Goal: Task Accomplishment & Management: Complete application form

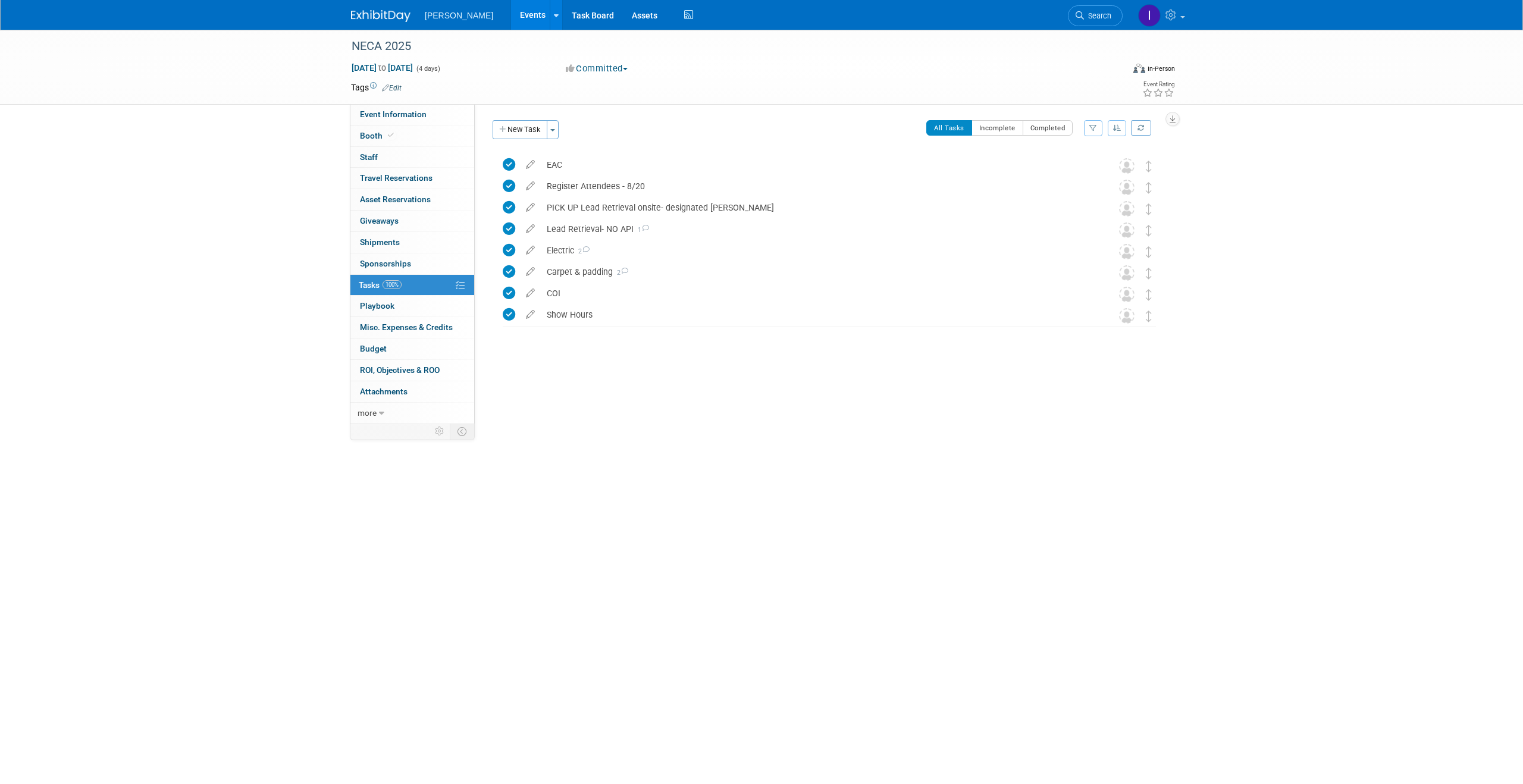
click at [519, 13] on link "Events" at bounding box center [532, 14] width 43 height 30
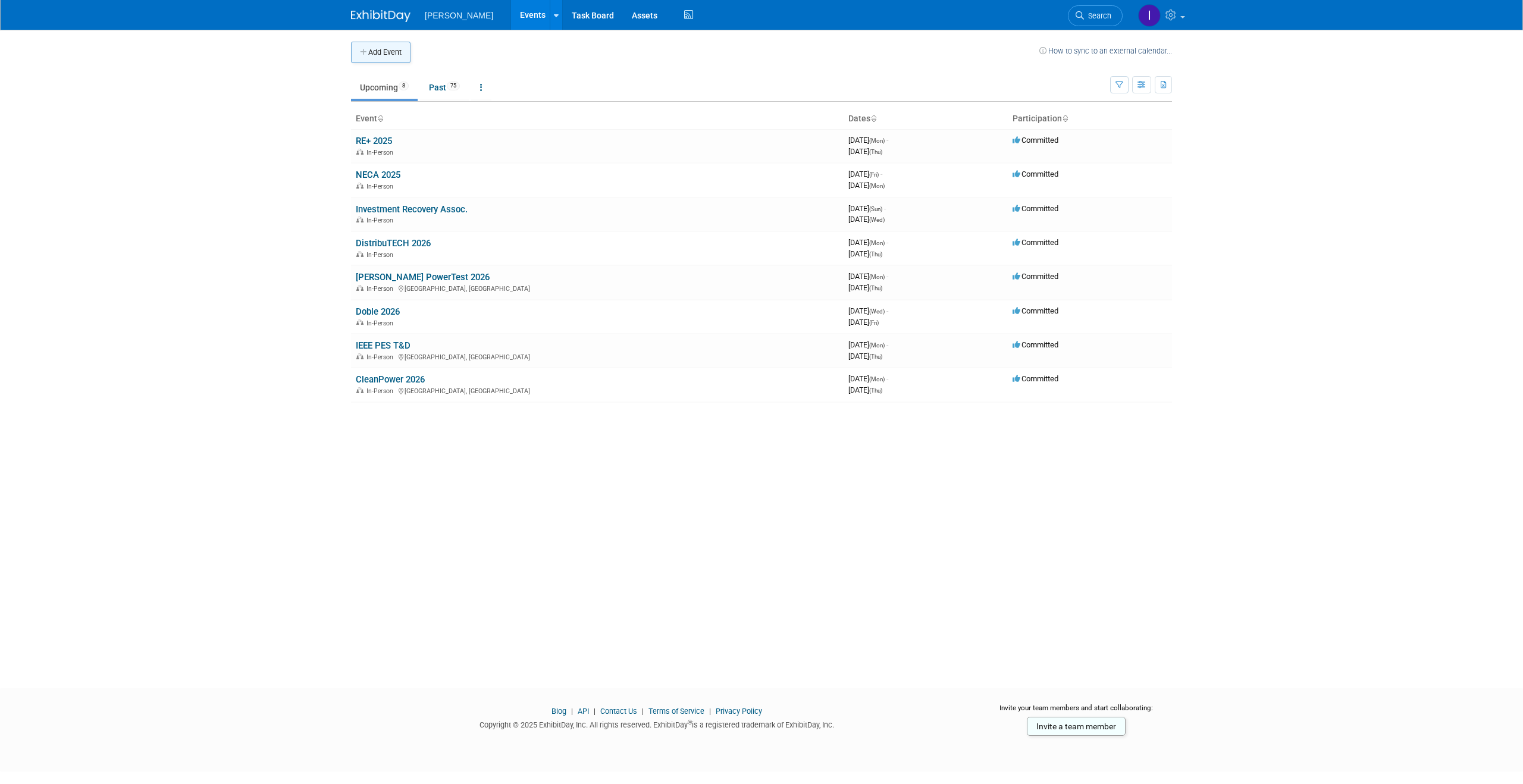
click at [380, 55] on button "Add Event" at bounding box center [381, 52] width 60 height 21
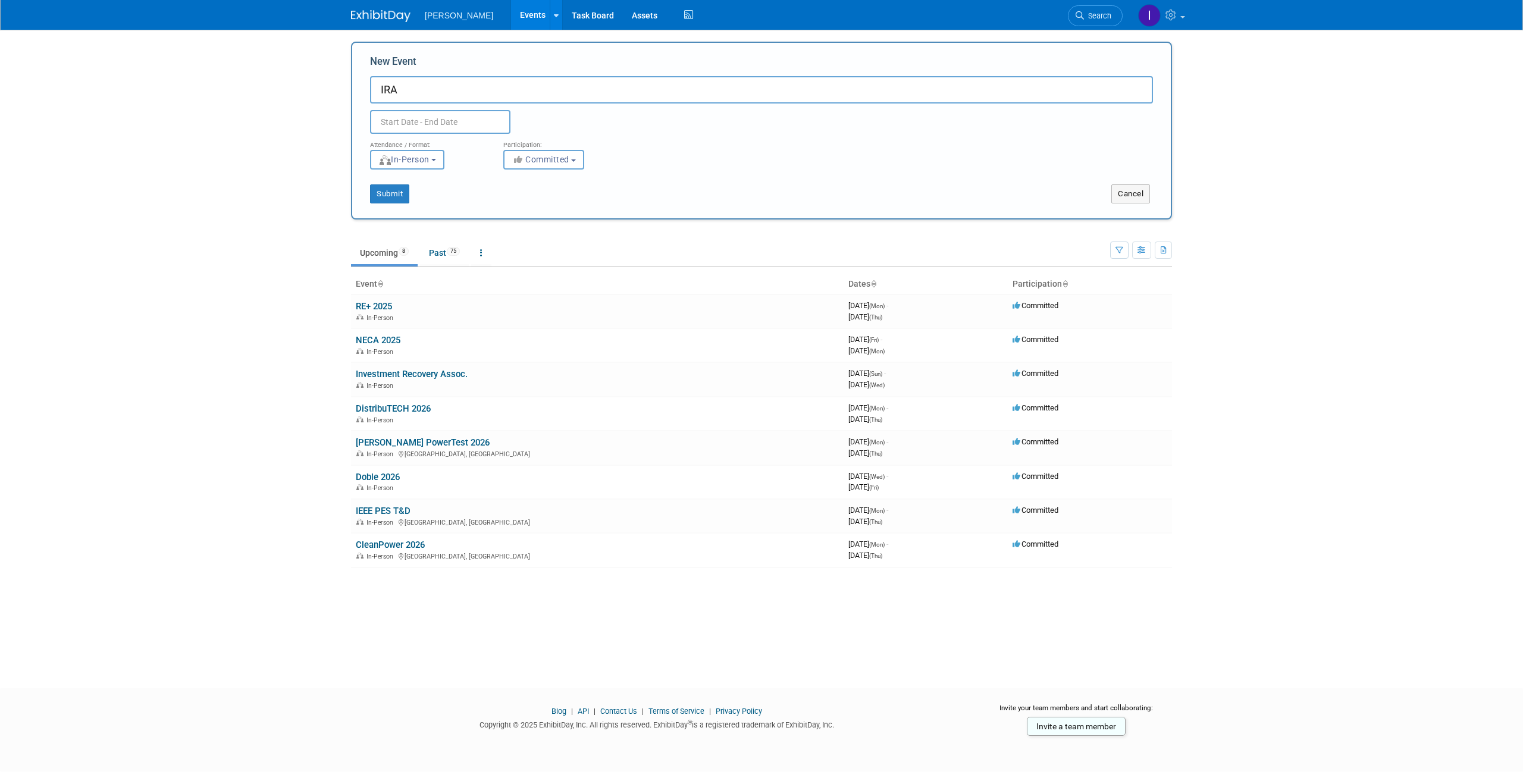
type input "IRA"
click at [435, 122] on input "text" at bounding box center [441, 121] width 140 height 24
click at [536, 147] on span at bounding box center [541, 147] width 21 height 20
click at [388, 146] on span at bounding box center [383, 147] width 21 height 20
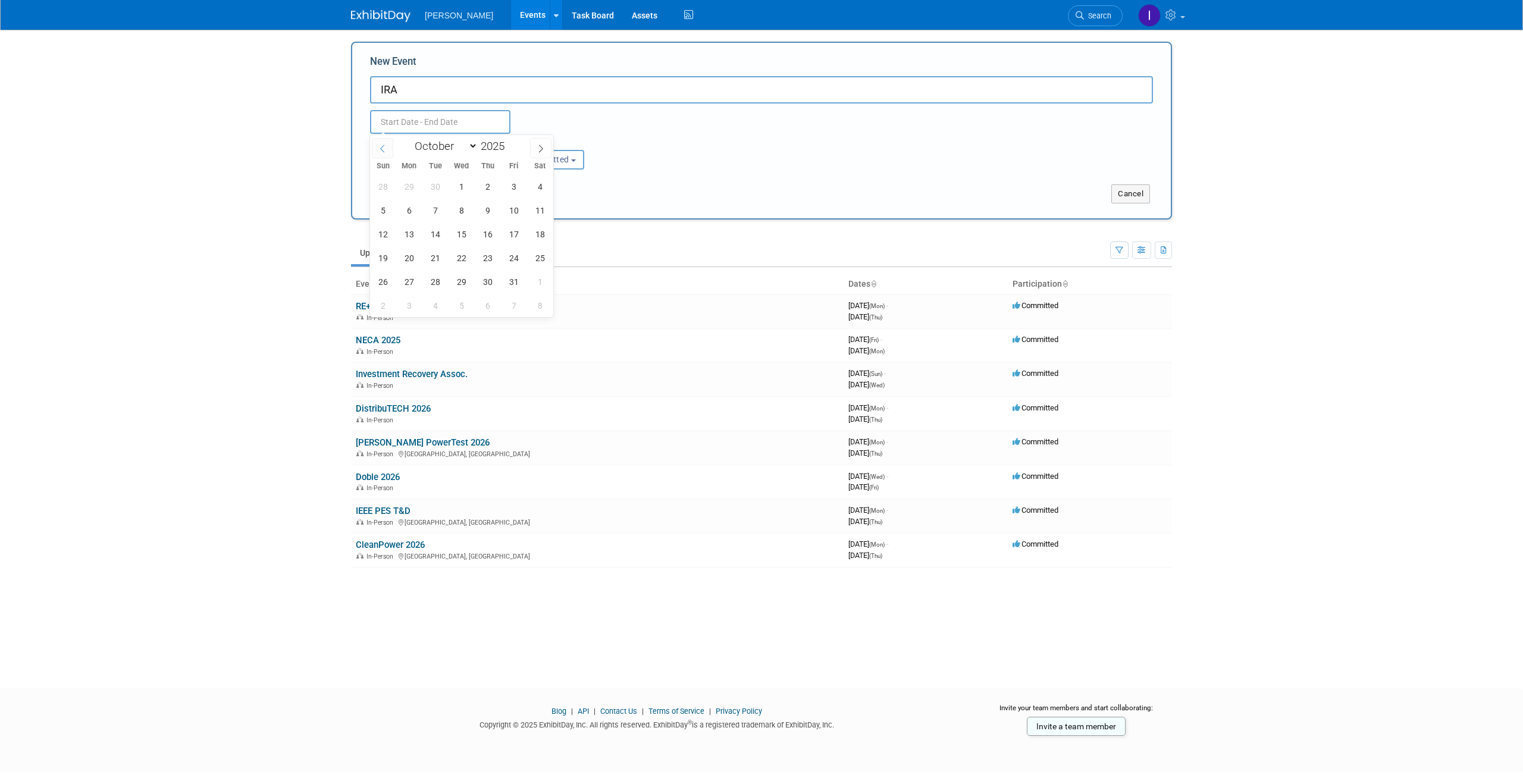
select select "8"
click at [387, 257] on span "21" at bounding box center [383, 258] width 23 height 23
click at [463, 258] on span "24" at bounding box center [462, 258] width 23 height 23
type input "Sep 21, 2025 to Sep 24, 2025"
click at [402, 88] on input "IRA" at bounding box center [762, 89] width 783 height 27
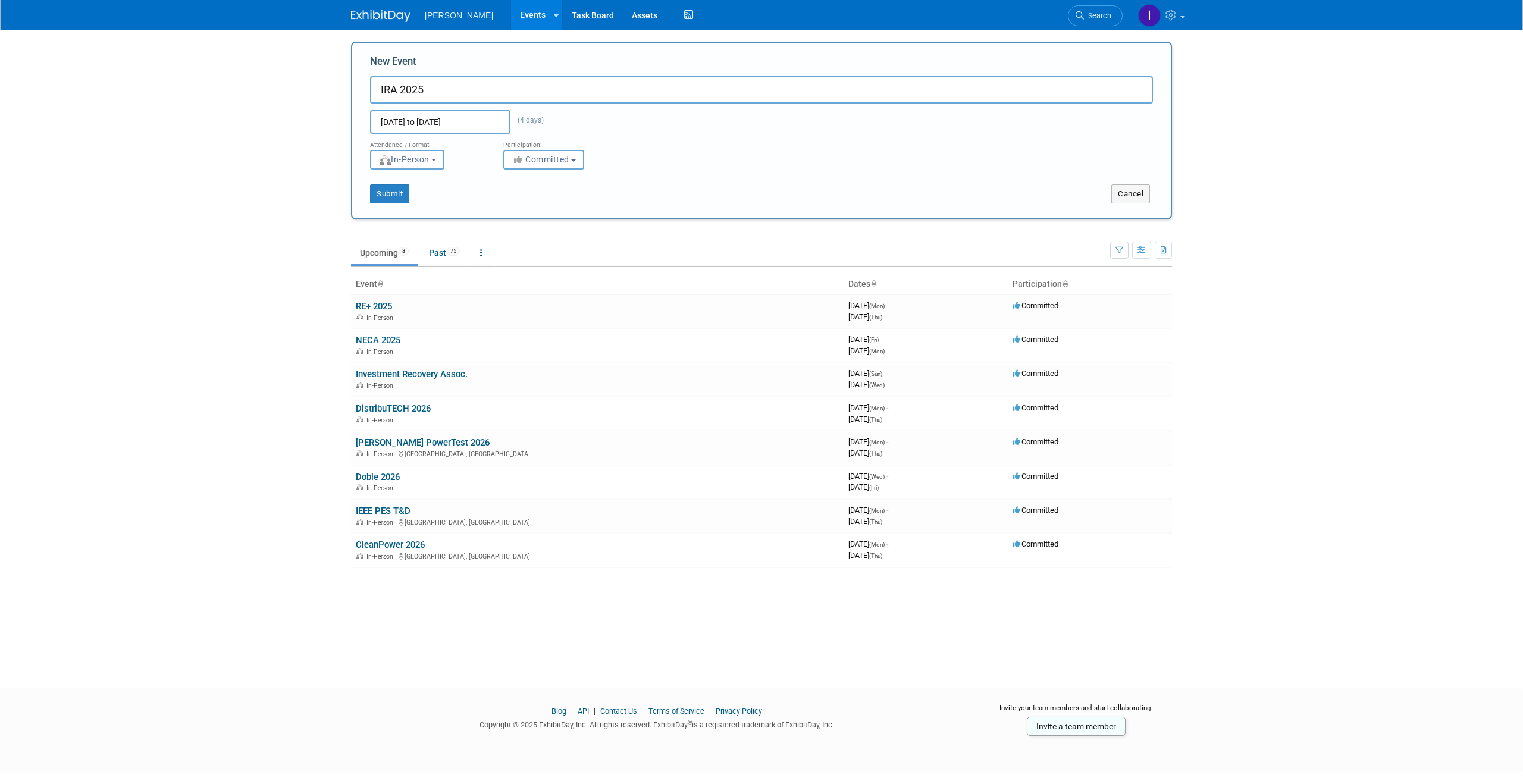
type input "IRA 2025"
click at [407, 193] on button "Submit" at bounding box center [390, 194] width 39 height 19
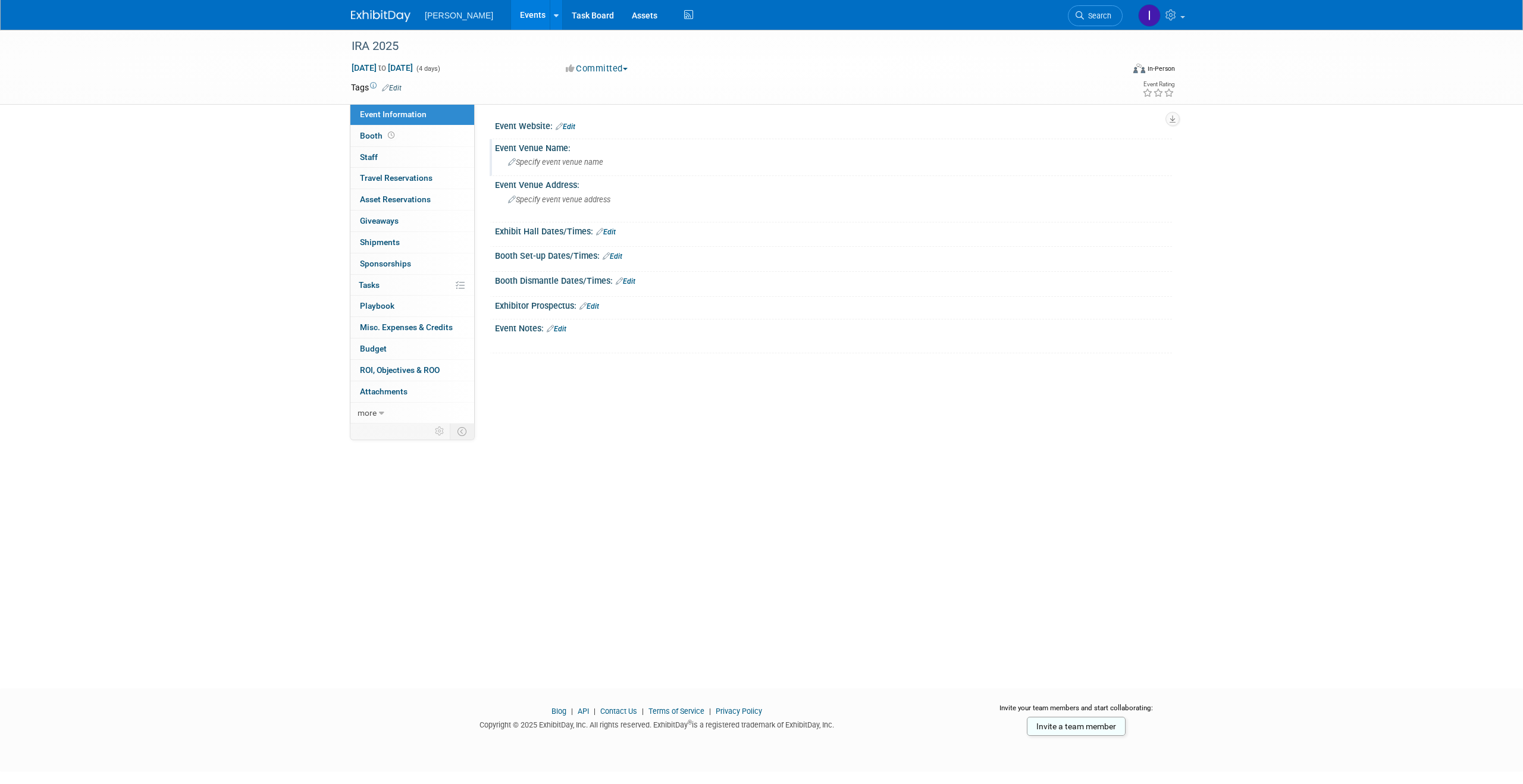
click at [567, 163] on span "Specify event venue name" at bounding box center [555, 162] width 95 height 9
type input "Colorado"
click at [390, 285] on link "0% Tasks 0%" at bounding box center [412, 286] width 124 height 21
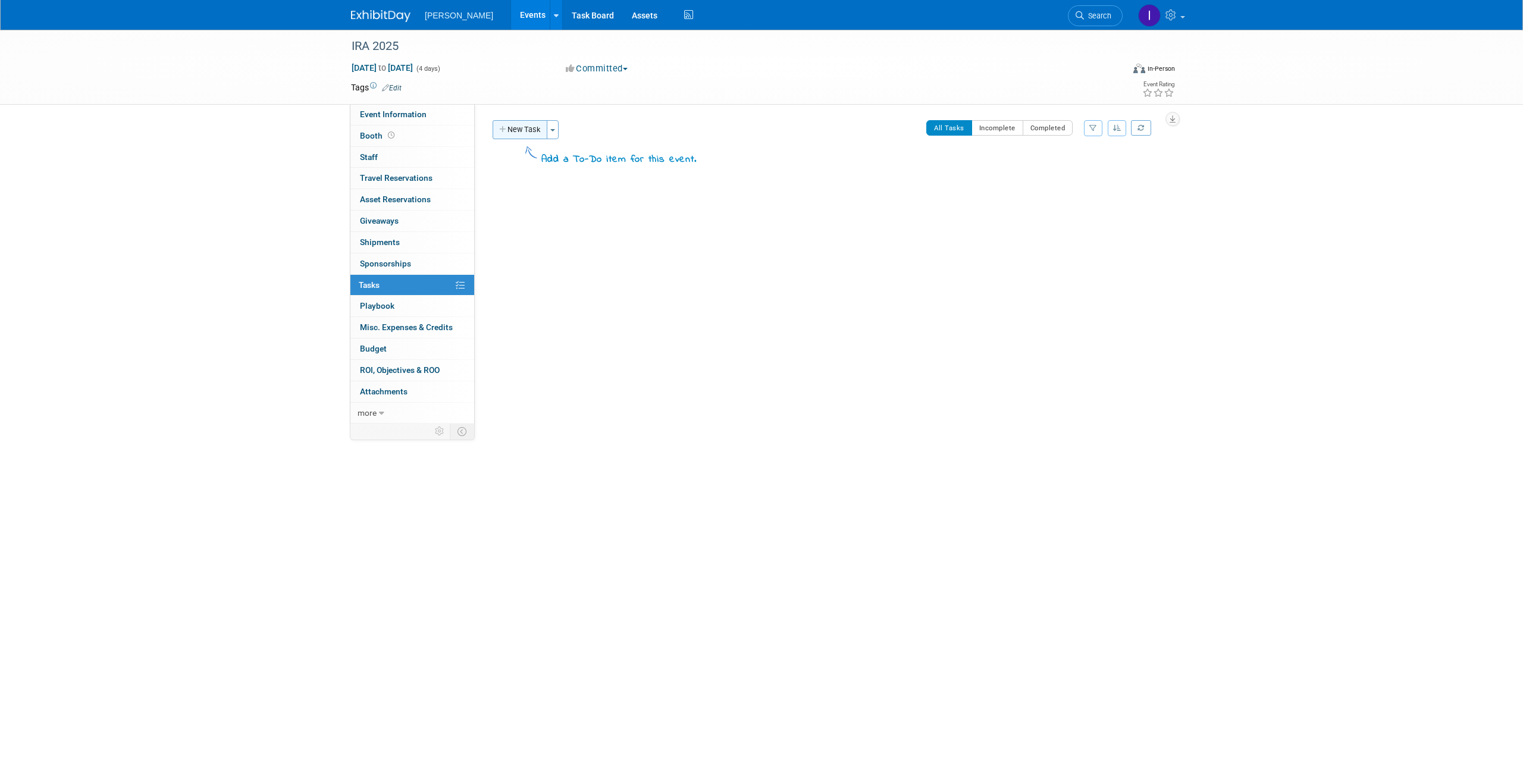
click at [515, 127] on button "New Task" at bounding box center [520, 130] width 55 height 19
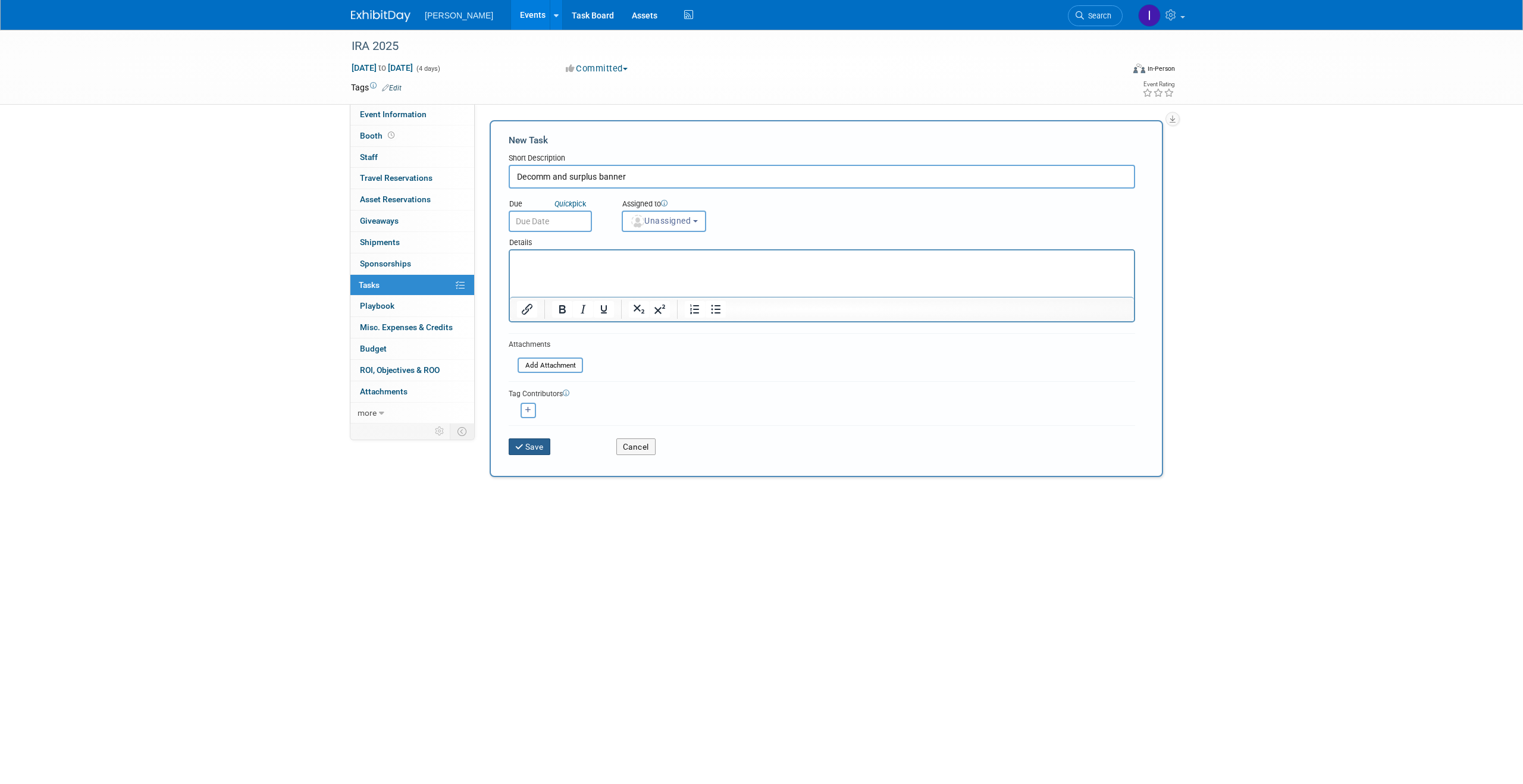
type input "Decomm and surplus banner"
click at [514, 445] on button "Save" at bounding box center [529, 446] width 41 height 16
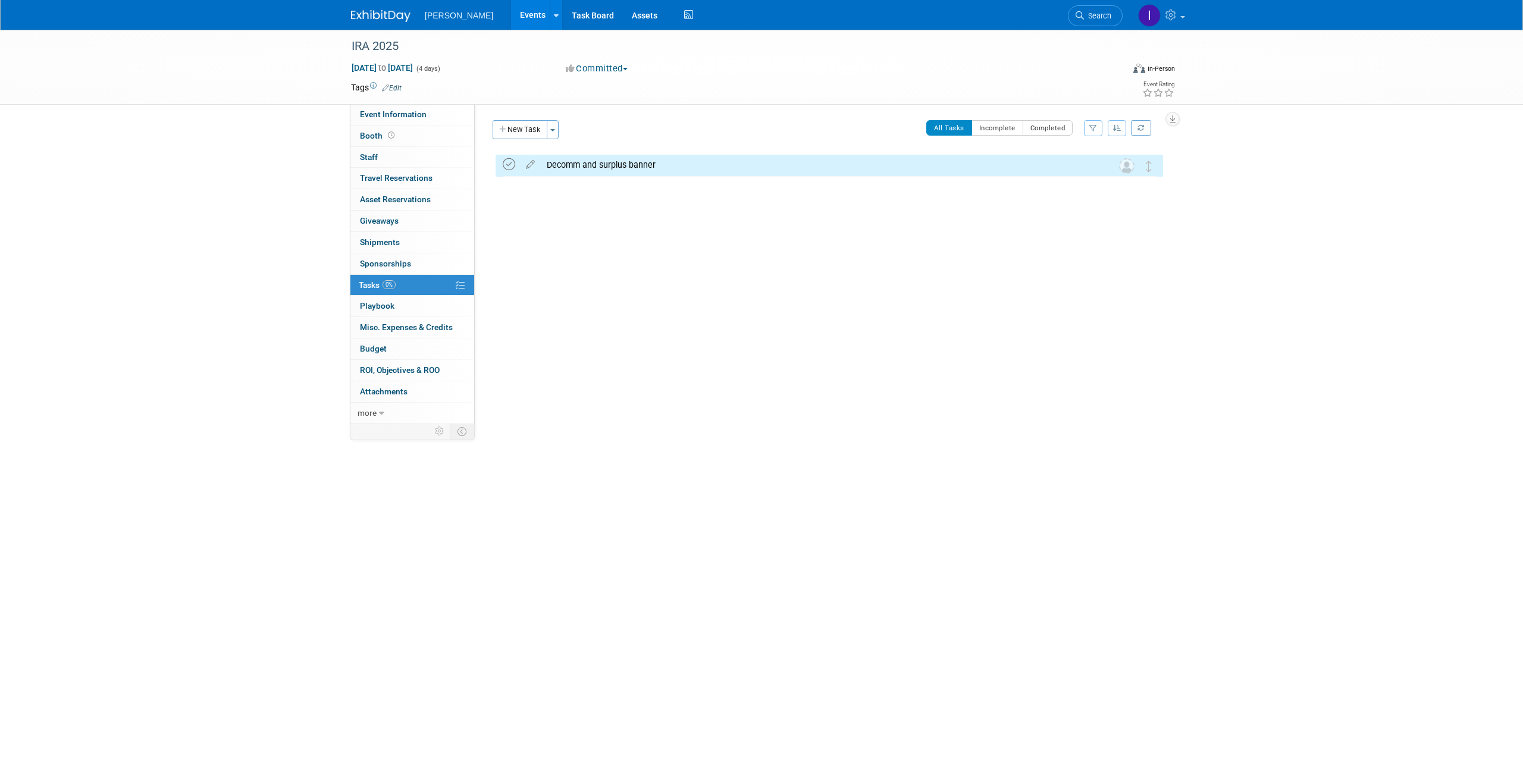
click at [505, 161] on icon at bounding box center [509, 164] width 13 height 13
drag, startPoint x: 519, startPoint y: 139, endPoint x: 571, endPoint y: 162, distance: 56.9
click at [519, 139] on button "New Task" at bounding box center [520, 130] width 55 height 19
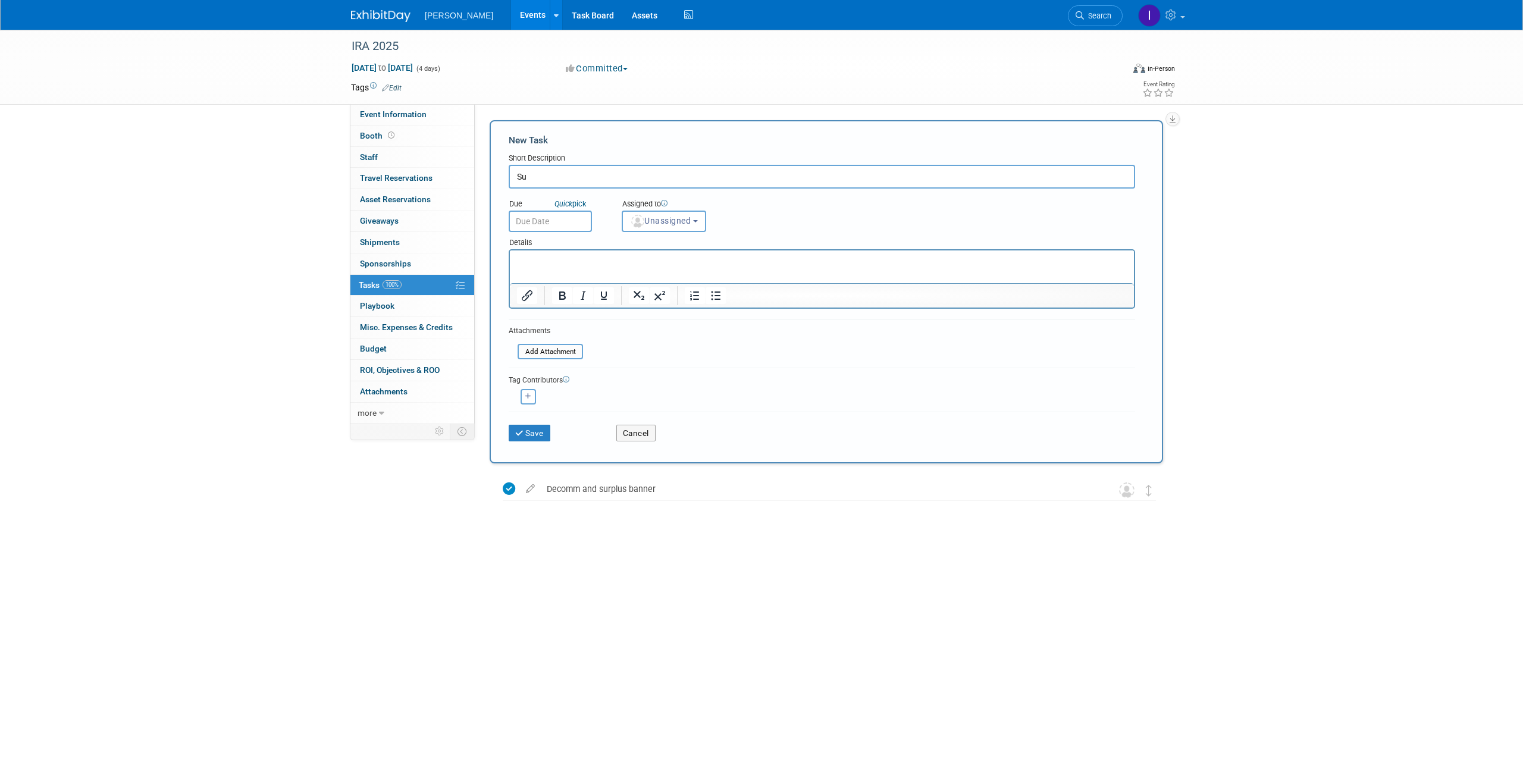
type input "S"
type input "Ship swag and print"
click at [528, 426] on button "Save" at bounding box center [529, 433] width 41 height 16
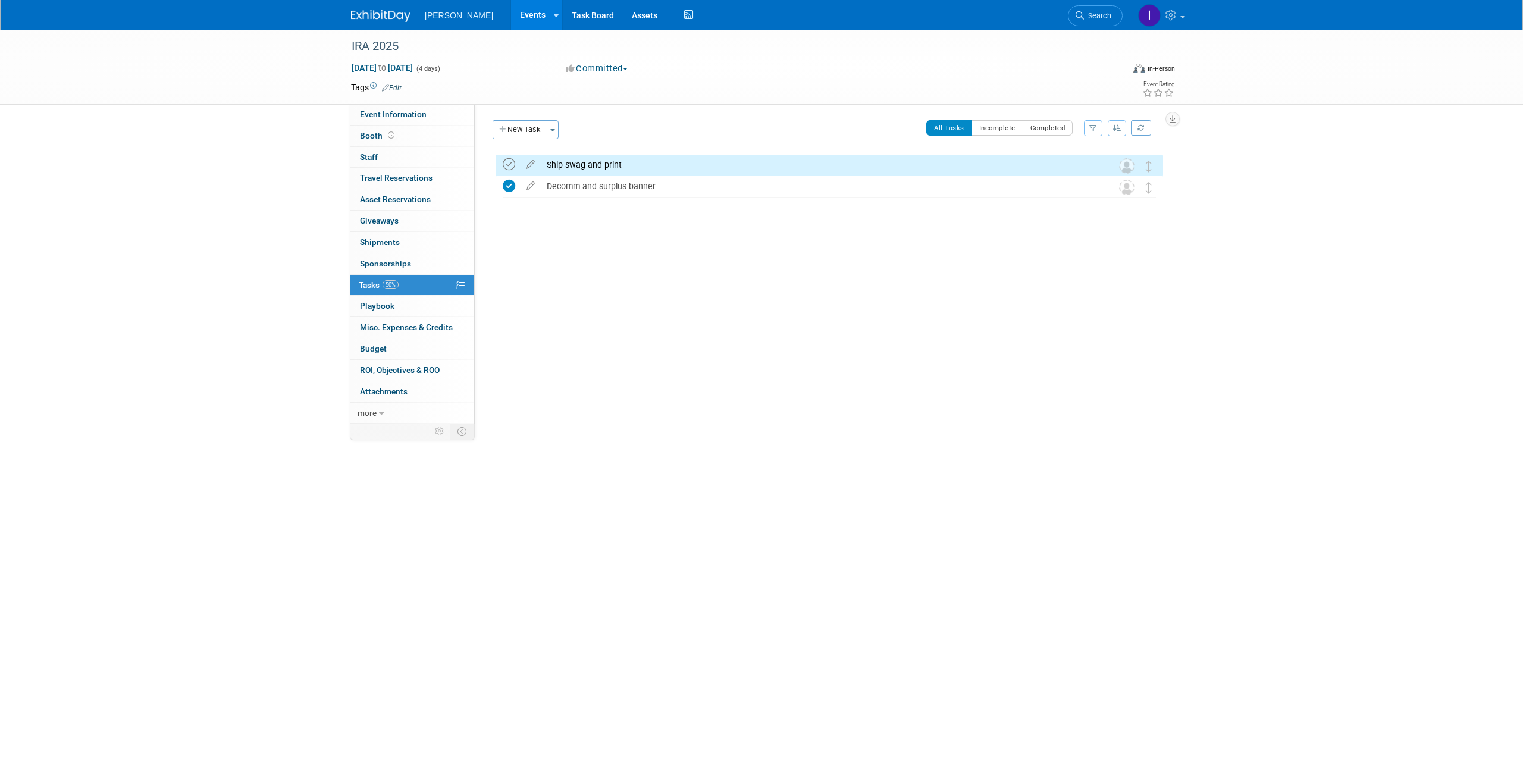
click at [506, 164] on icon at bounding box center [509, 164] width 13 height 13
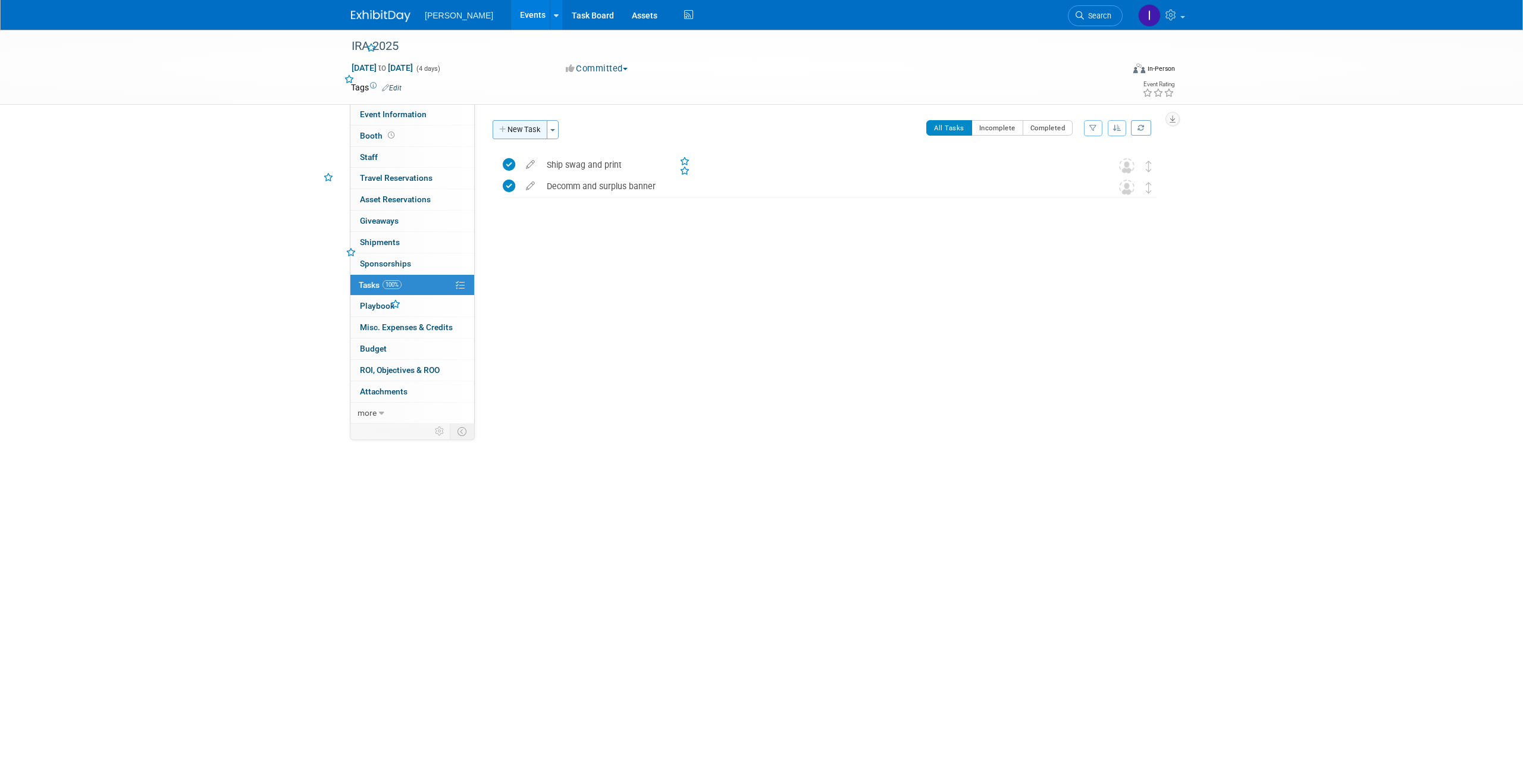
click at [511, 136] on button "New Task" at bounding box center [520, 130] width 55 height 19
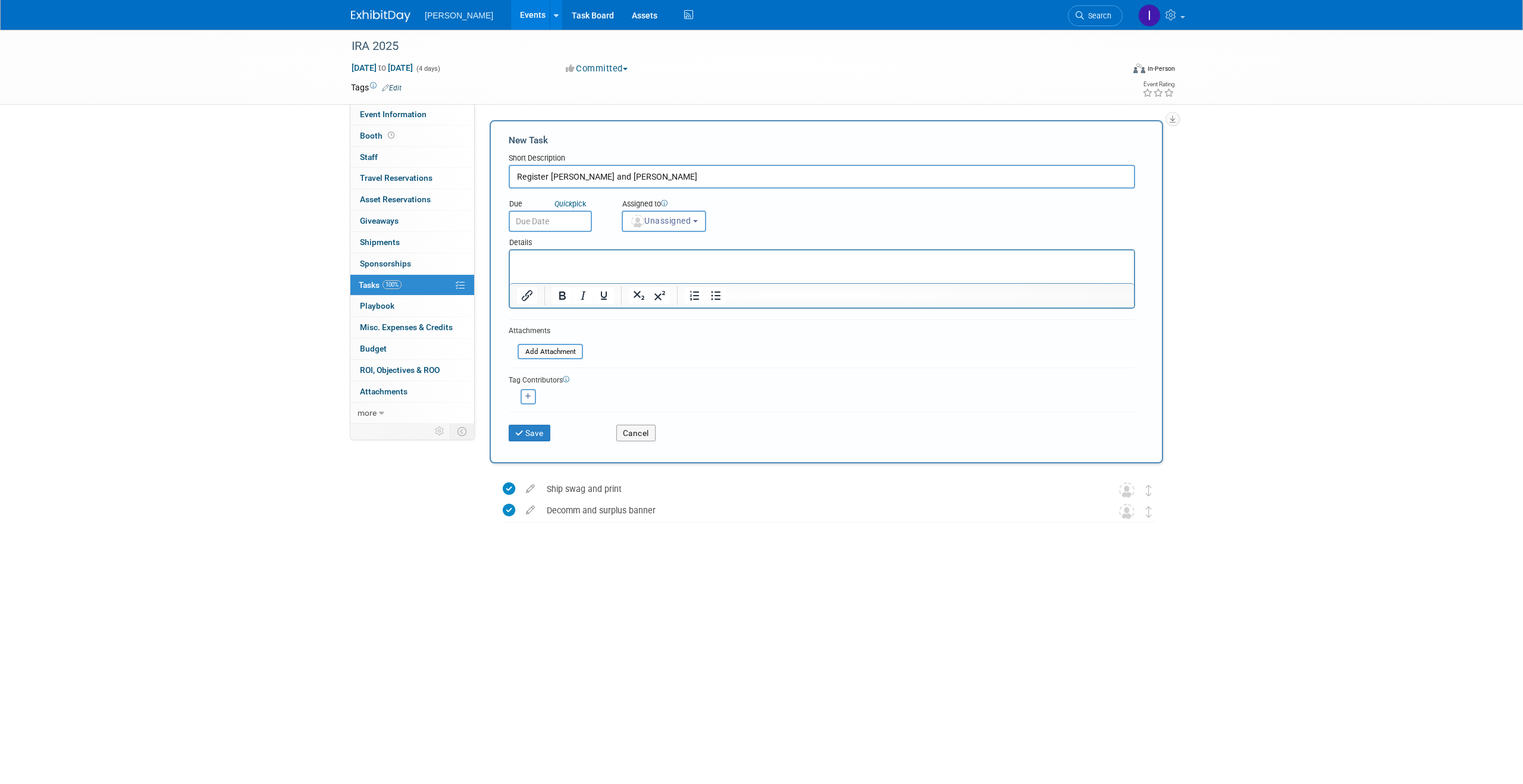
type input "Register Aaron and John Cambell"
click at [509, 425] on button "Save" at bounding box center [529, 433] width 41 height 16
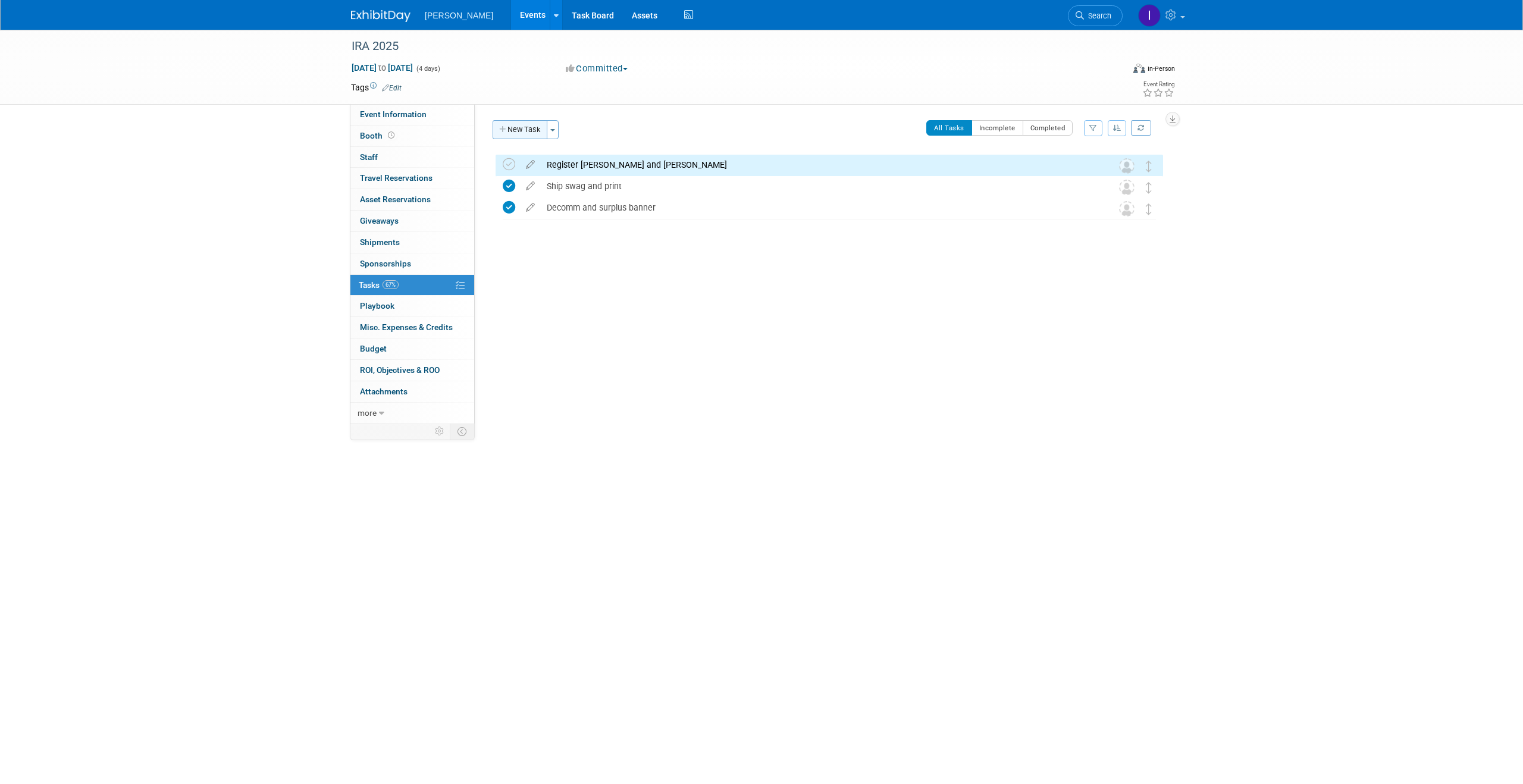
click at [520, 134] on button "New Task" at bounding box center [520, 130] width 55 height 19
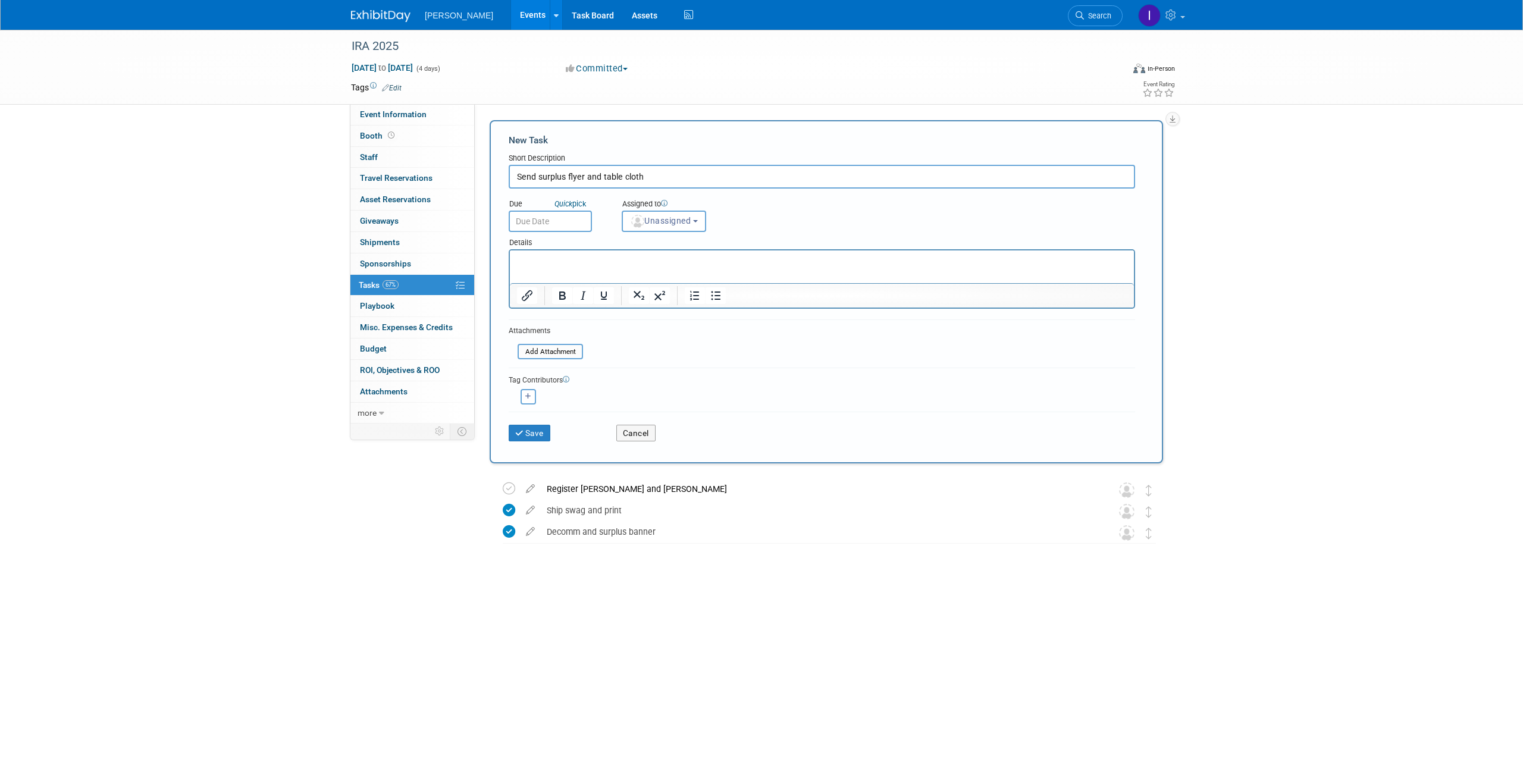
type input "Send surplus flyer and table cloth"
click at [509, 425] on button "Save" at bounding box center [529, 433] width 41 height 16
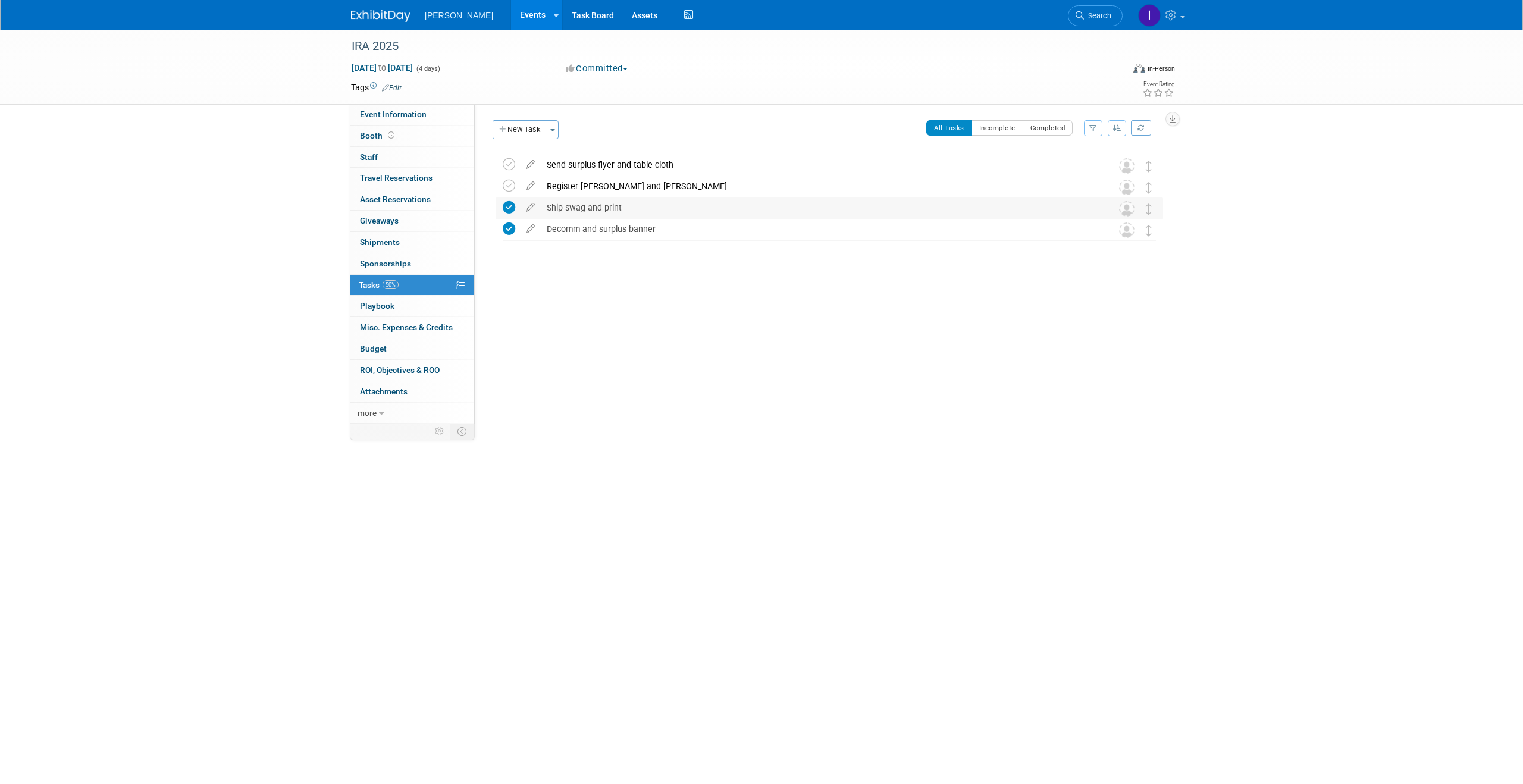
click at [578, 215] on div "Ship swag and print" at bounding box center [818, 207] width 554 height 20
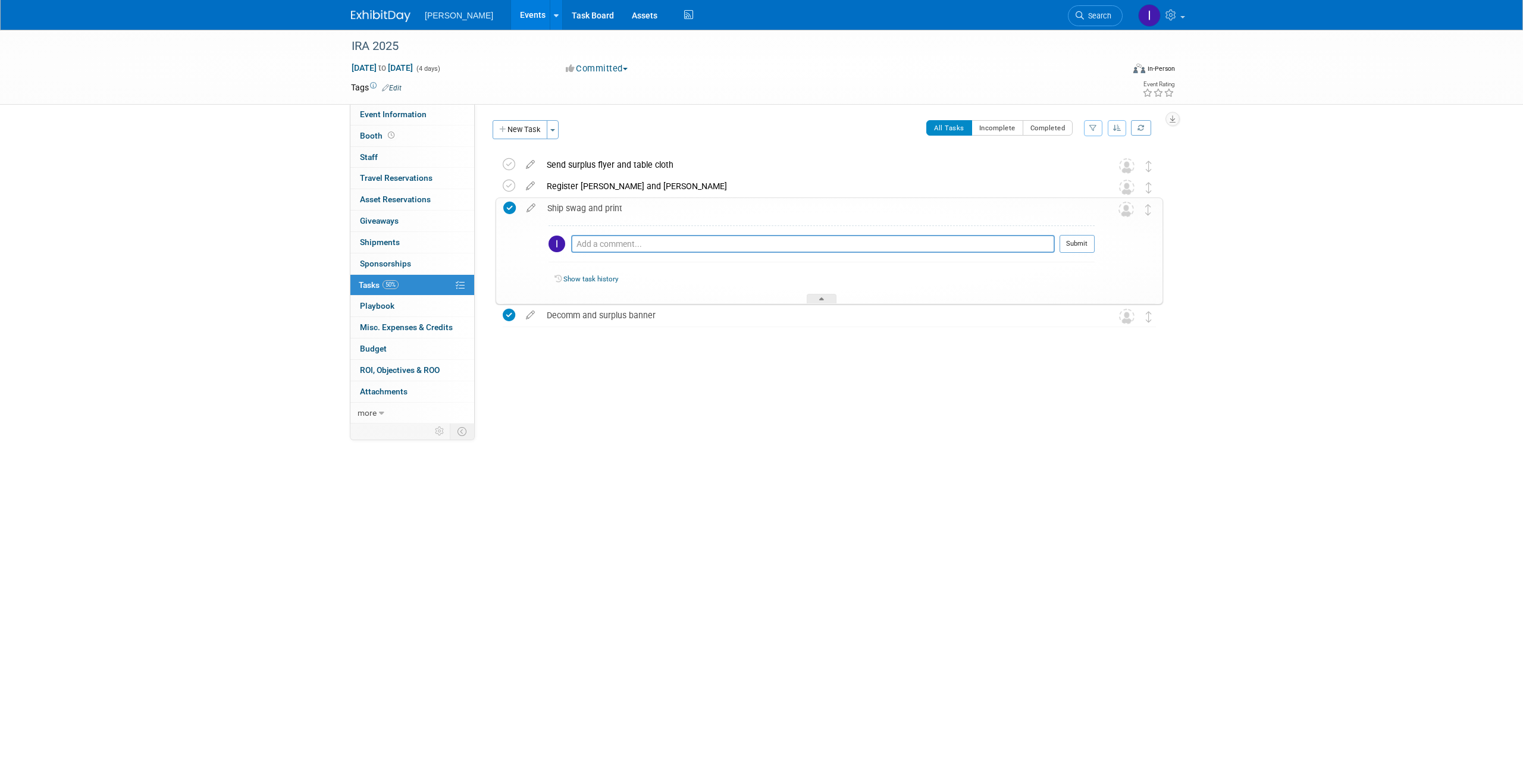
drag, startPoint x: 603, startPoint y: 255, endPoint x: 604, endPoint y: 246, distance: 9.1
click at [603, 255] on div "Pro tip: Press Ctrl-Enter to submit comment." at bounding box center [813, 257] width 484 height 9
click at [604, 247] on textarea at bounding box center [813, 243] width 484 height 18
type textarea "25 tumblers, hard hats, journals, golf balls"
click at [1074, 255] on button "Submit" at bounding box center [1078, 256] width 35 height 18
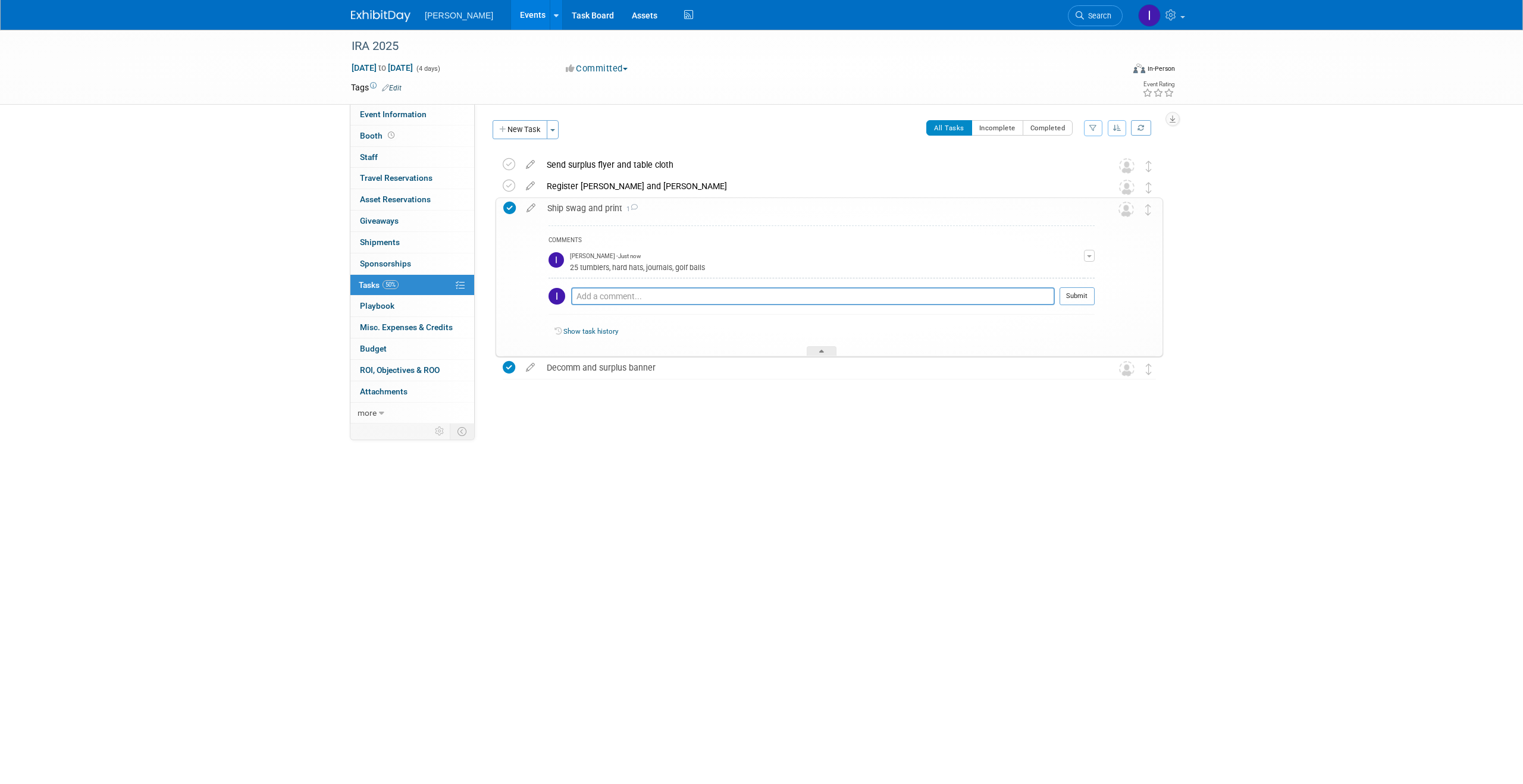
click at [576, 207] on div "Ship swag and print 1" at bounding box center [818, 208] width 553 height 20
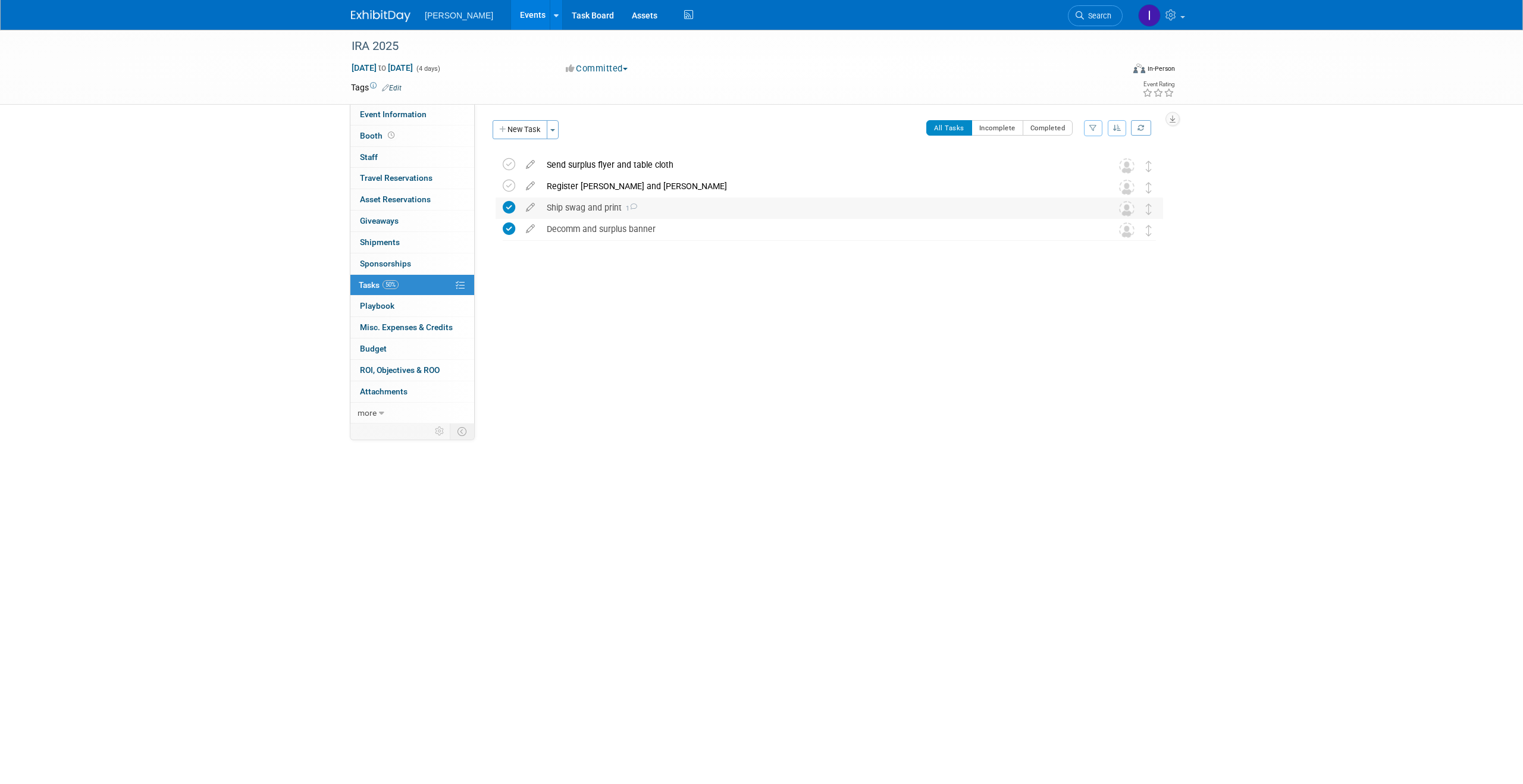
click at [707, 205] on div "Ship swag and print 1" at bounding box center [818, 207] width 554 height 20
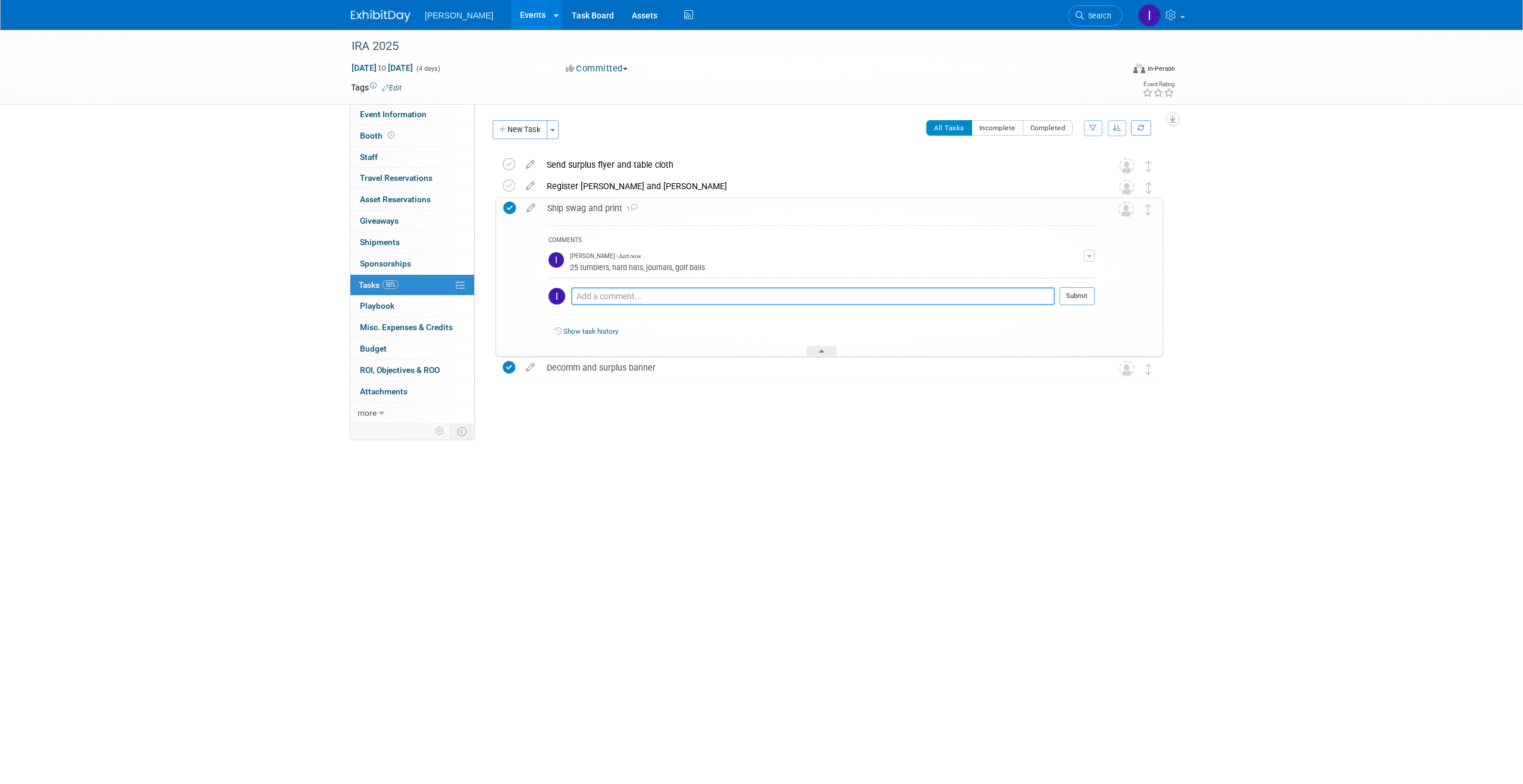
click at [670, 295] on textarea at bounding box center [813, 296] width 484 height 18
type textarea "8/21"
click at [1088, 310] on button "Submit" at bounding box center [1078, 308] width 35 height 18
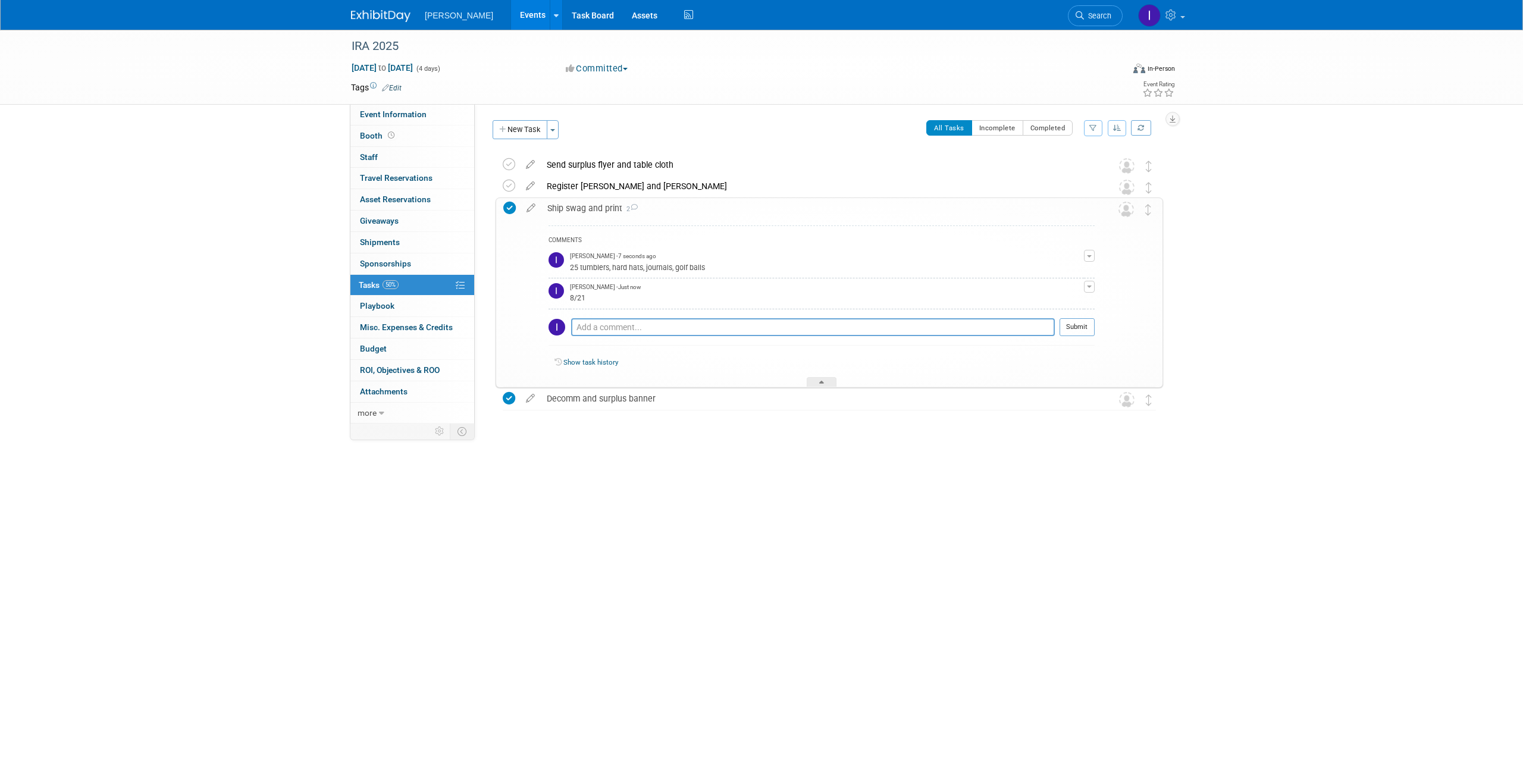
click at [582, 202] on div "Ship swag and print 2" at bounding box center [818, 208] width 553 height 20
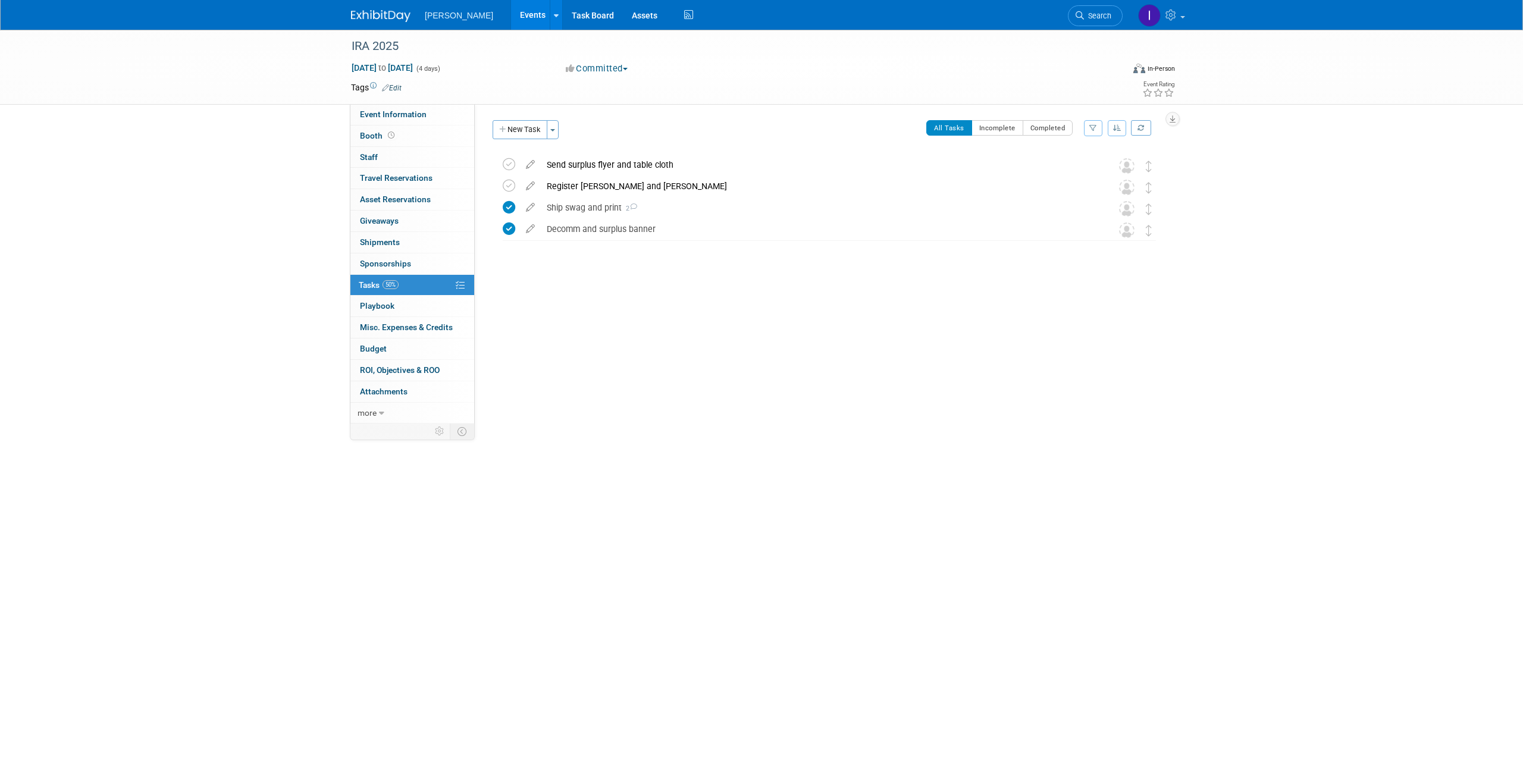
click at [523, 12] on link "Events" at bounding box center [532, 14] width 43 height 30
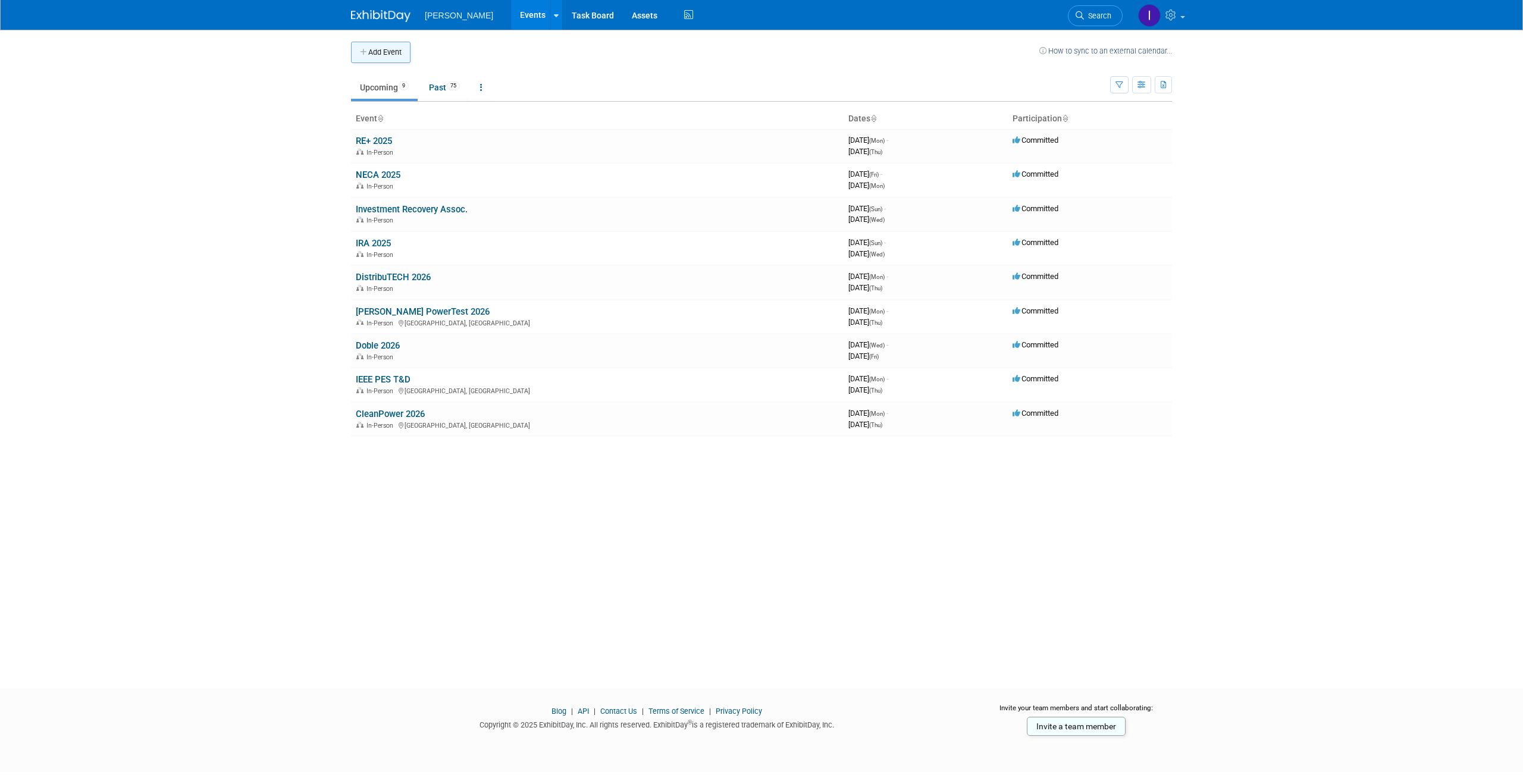
click at [371, 46] on button "Add Event" at bounding box center [381, 52] width 60 height 21
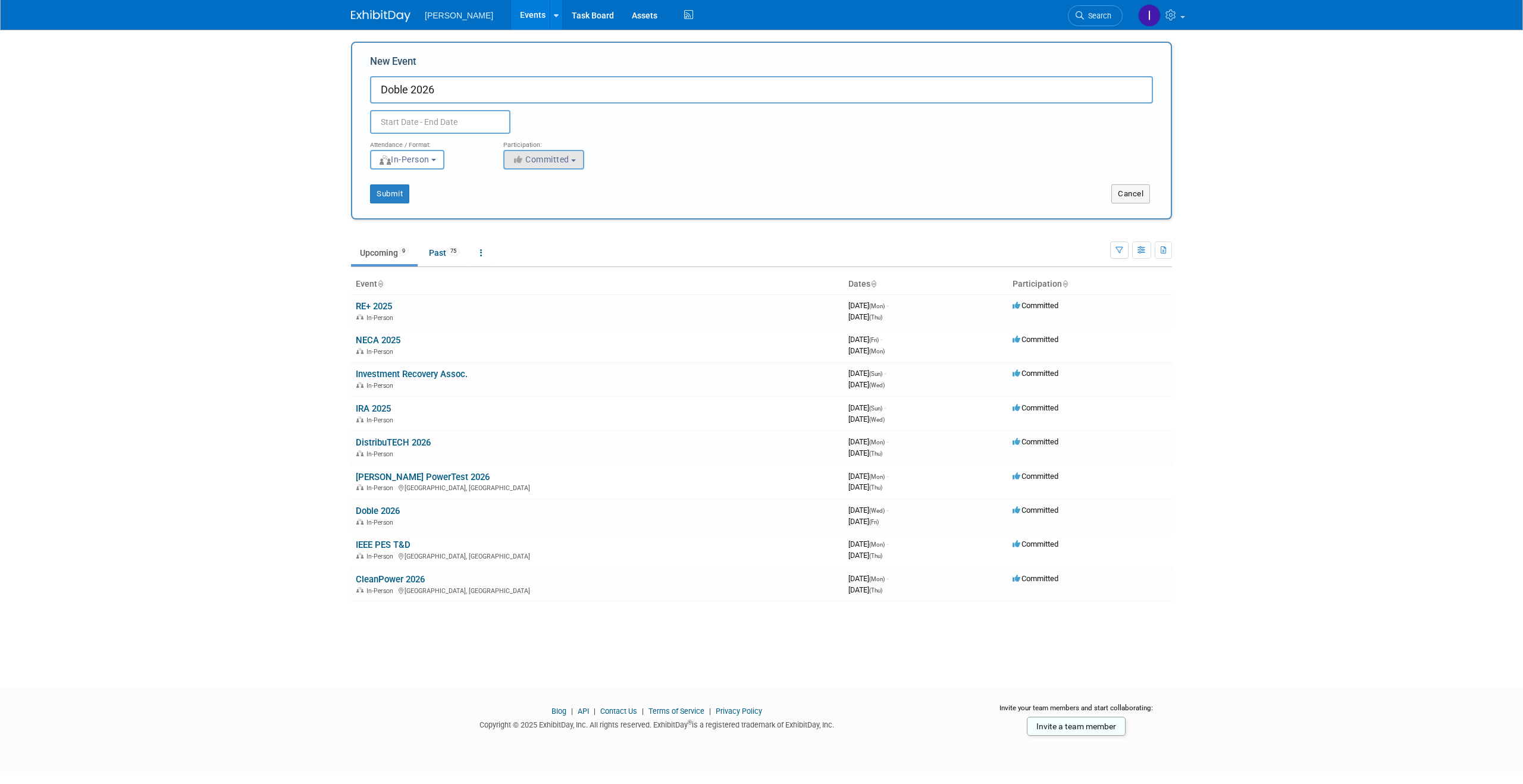
type input "Doble 2026"
click at [456, 132] on body "Sunbelt Solomon Events Add Event Bulk Upload Events Shareable Event Boards Rece…" at bounding box center [761, 392] width 1523 height 784
click at [528, 152] on div "January February March April May June July August September October November De…" at bounding box center [461, 144] width 138 height 20
click at [529, 152] on div "January February March April May June July August September October November De…" at bounding box center [461, 144] width 138 height 20
click at [531, 152] on span at bounding box center [541, 147] width 21 height 20
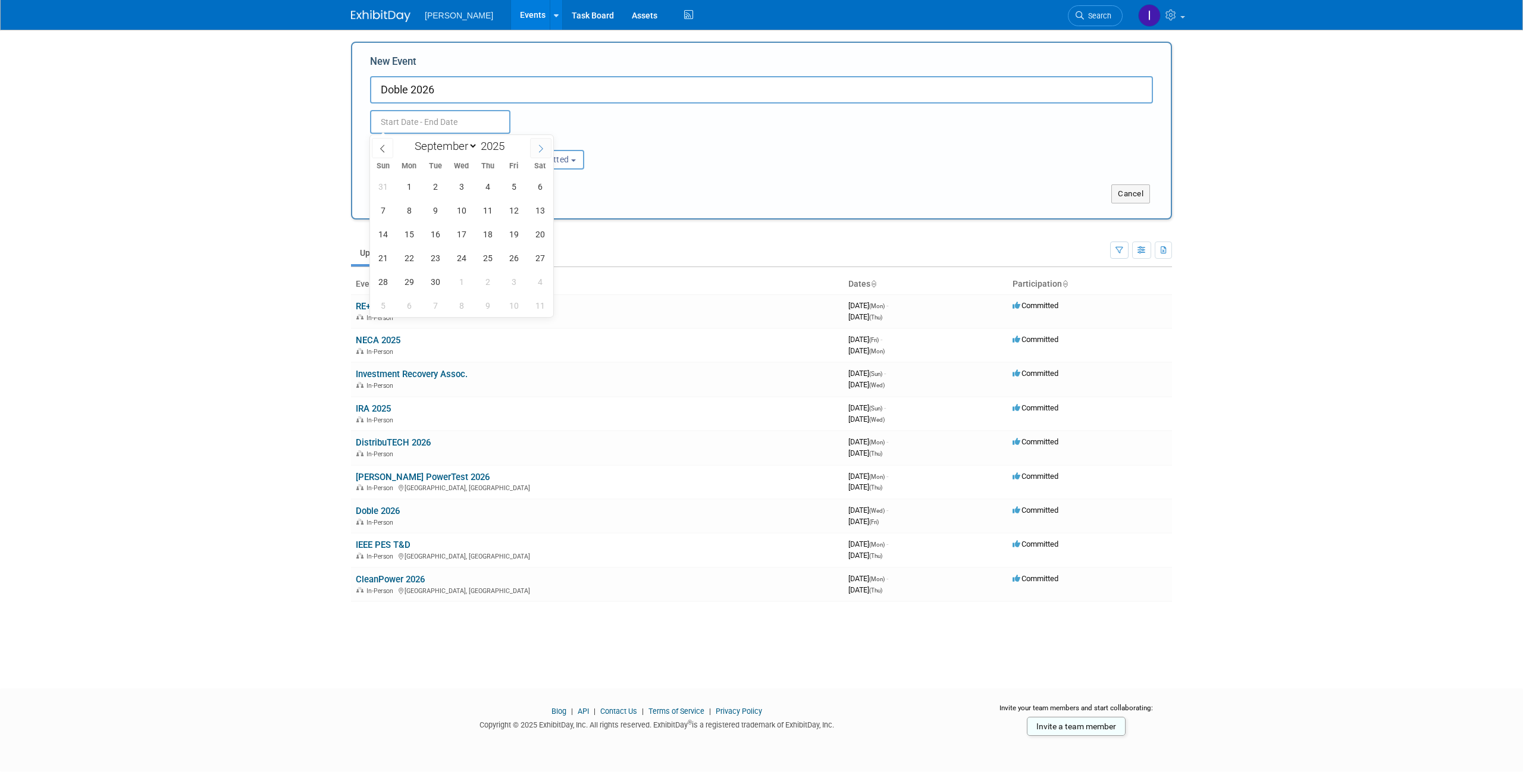
click at [534, 150] on span at bounding box center [541, 147] width 21 height 20
select select "11"
click at [534, 150] on span at bounding box center [541, 147] width 21 height 20
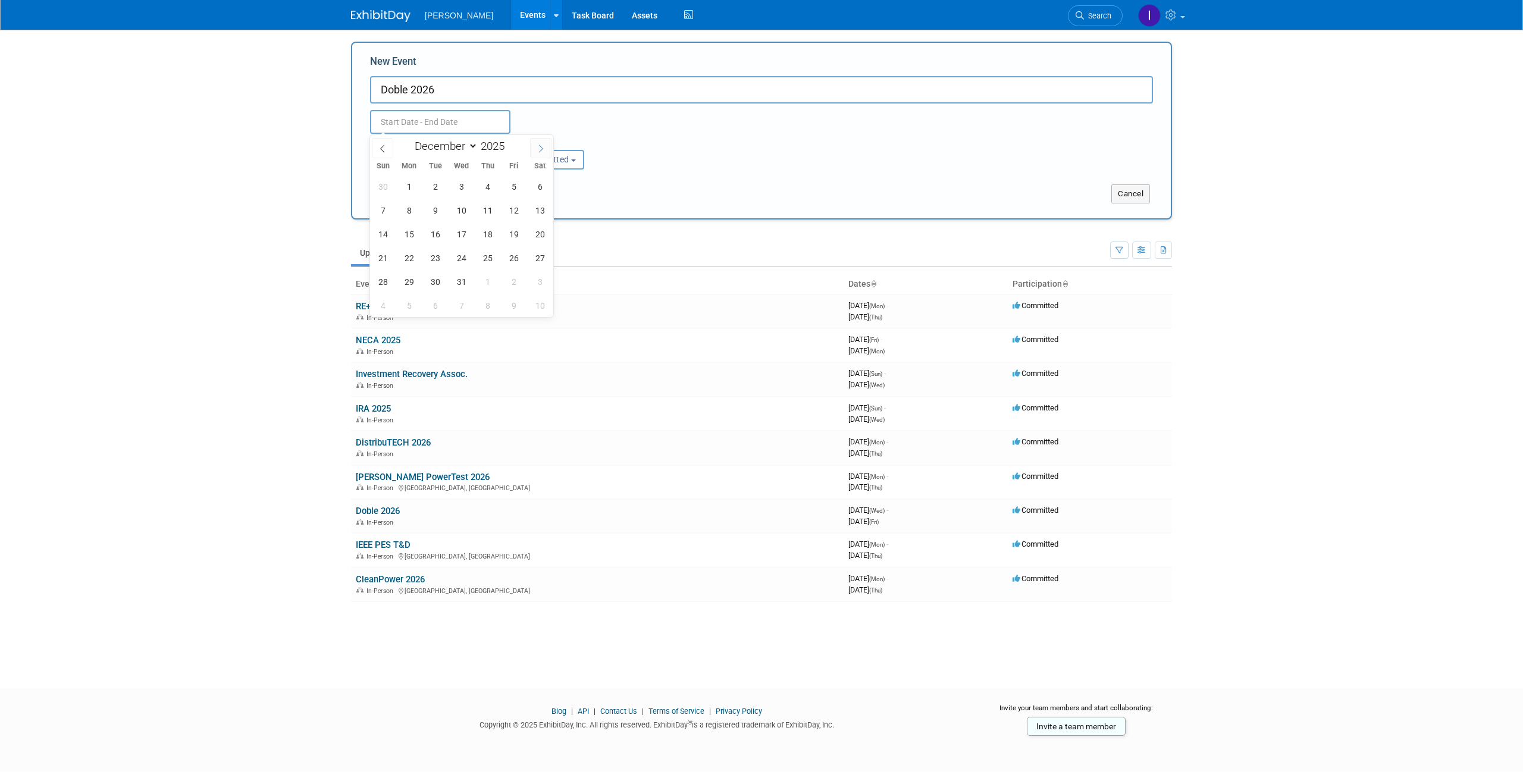
type input "2026"
click at [534, 150] on span at bounding box center [541, 147] width 21 height 20
select select "2"
click at [295, 140] on body "Sunbelt Solomon Events Add Event Bulk Upload Events Shareable Event Boards Rece…" at bounding box center [761, 392] width 1523 height 784
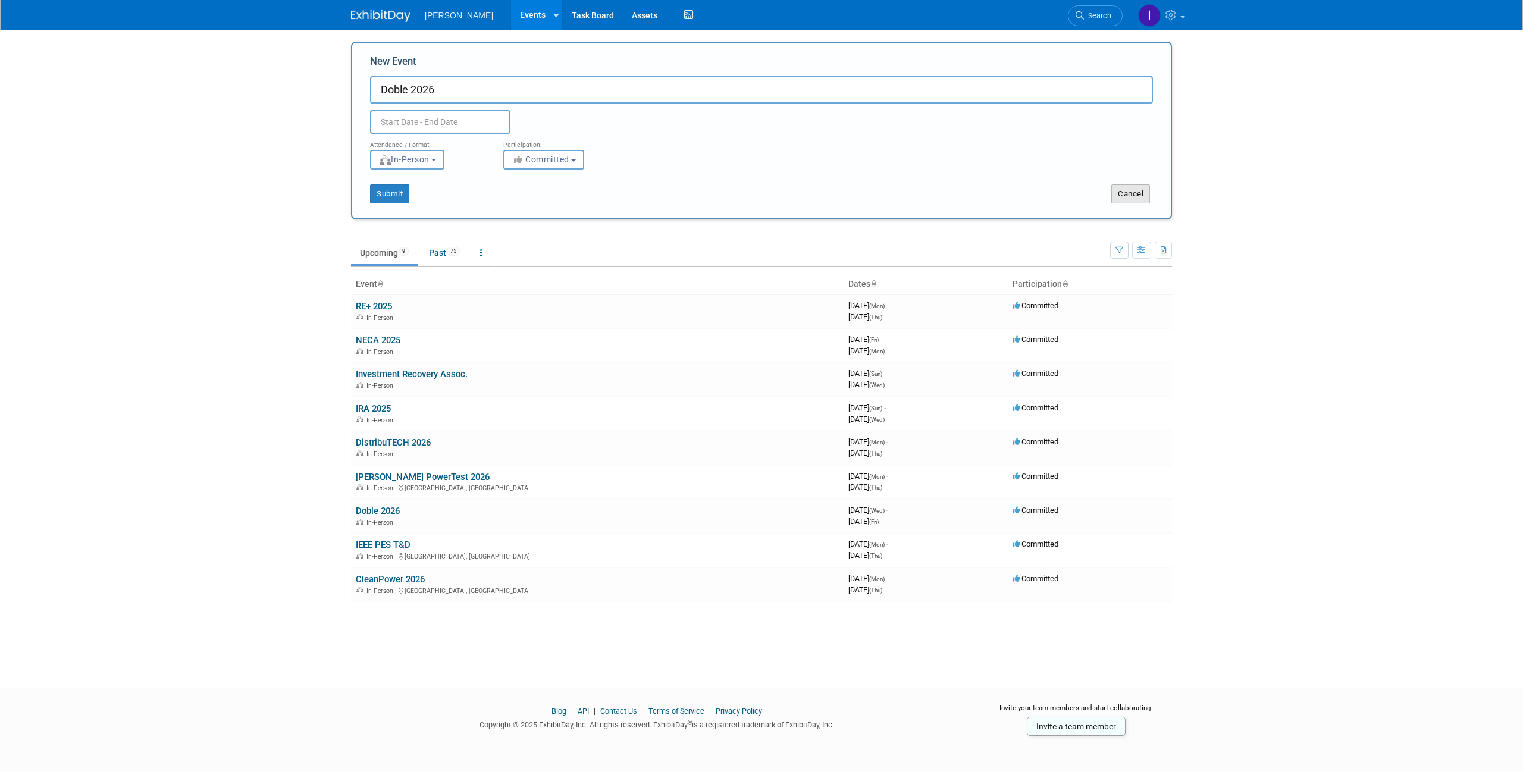
click at [1118, 191] on button "Cancel" at bounding box center [1130, 194] width 38 height 19
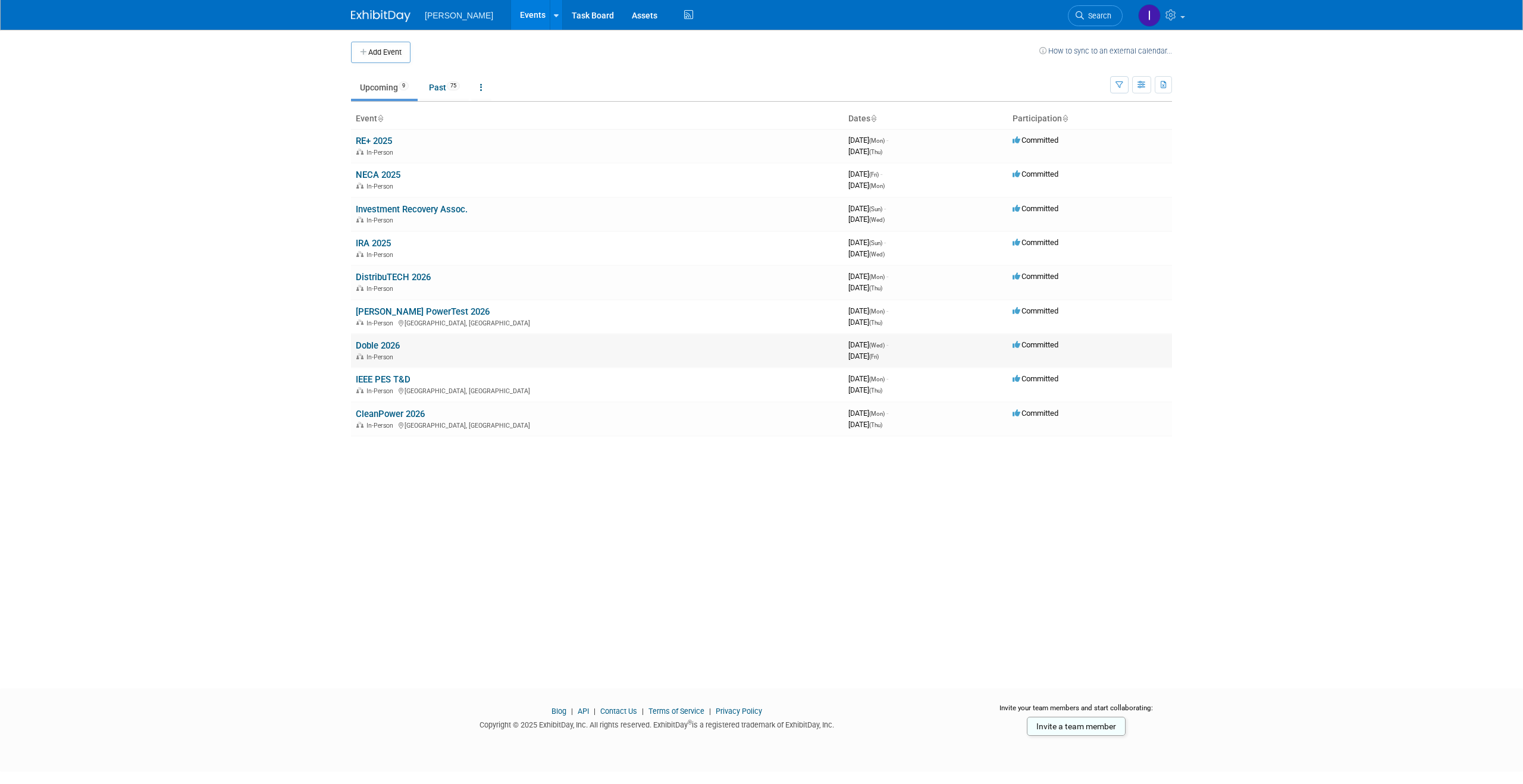
click at [385, 344] on link "Doble 2026" at bounding box center [378, 345] width 44 height 11
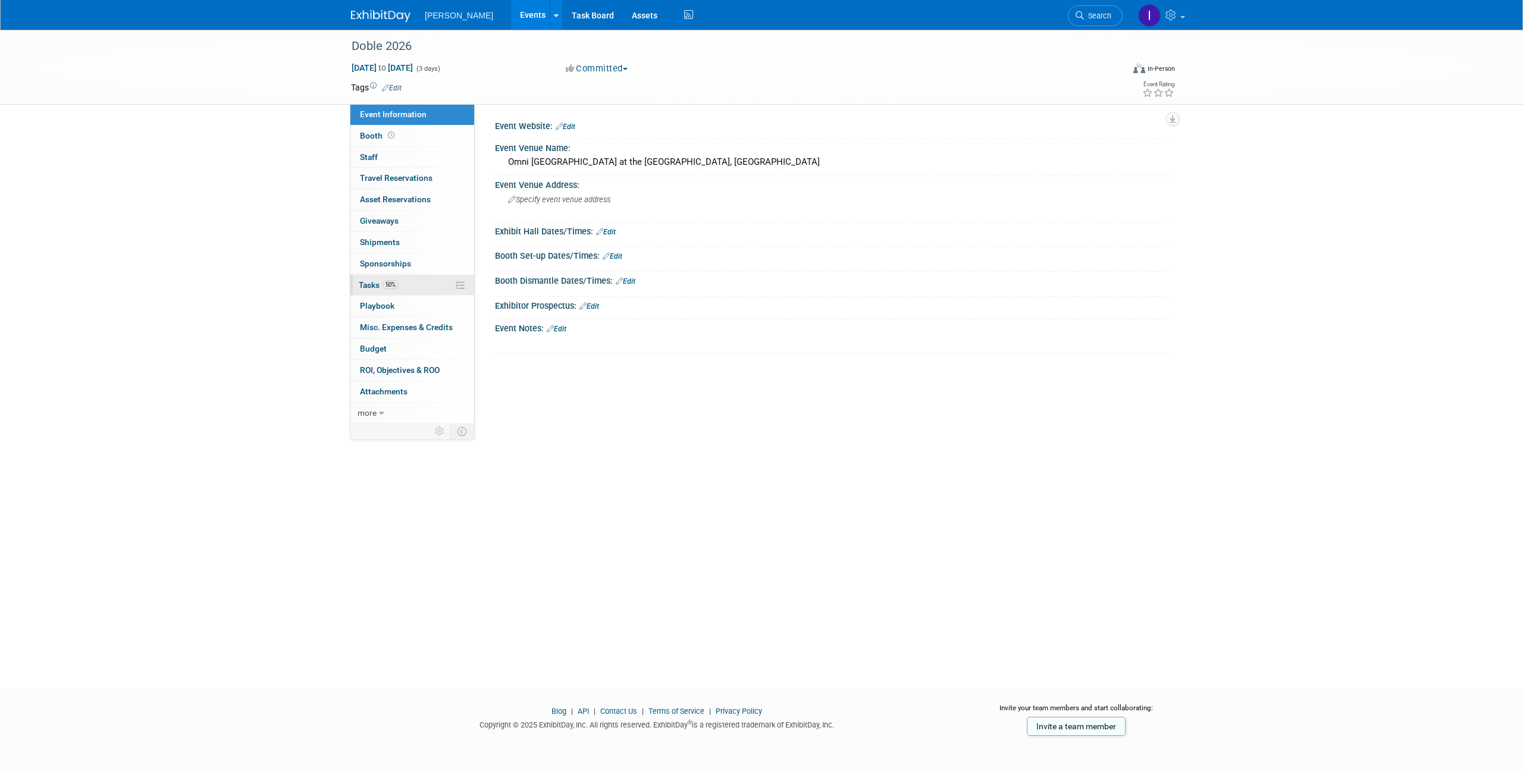
click at [399, 287] on link "50% Tasks 50%" at bounding box center [412, 286] width 124 height 21
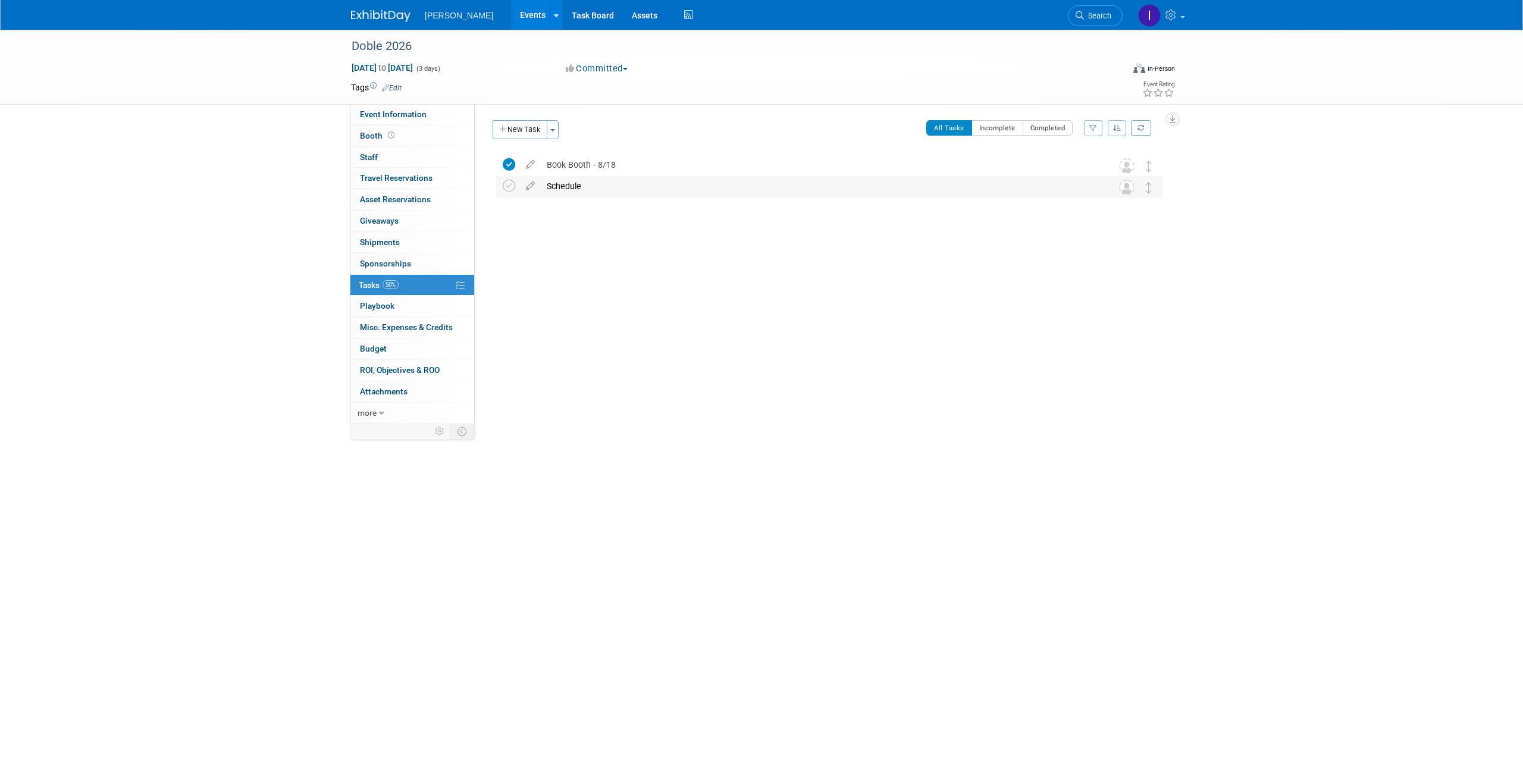
click at [597, 194] on div "Schedule" at bounding box center [818, 186] width 554 height 20
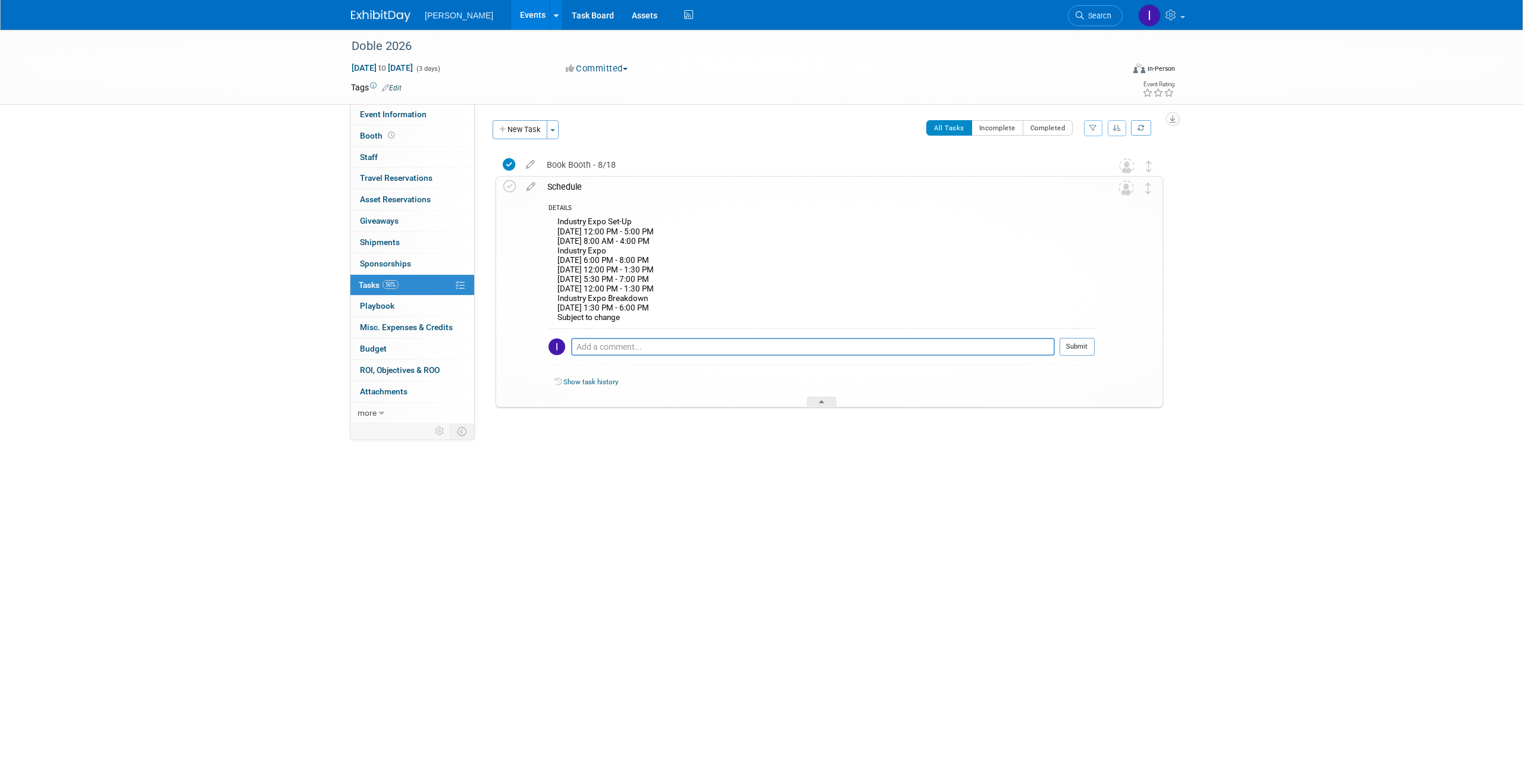
click at [597, 194] on div "Schedule" at bounding box center [818, 187] width 553 height 20
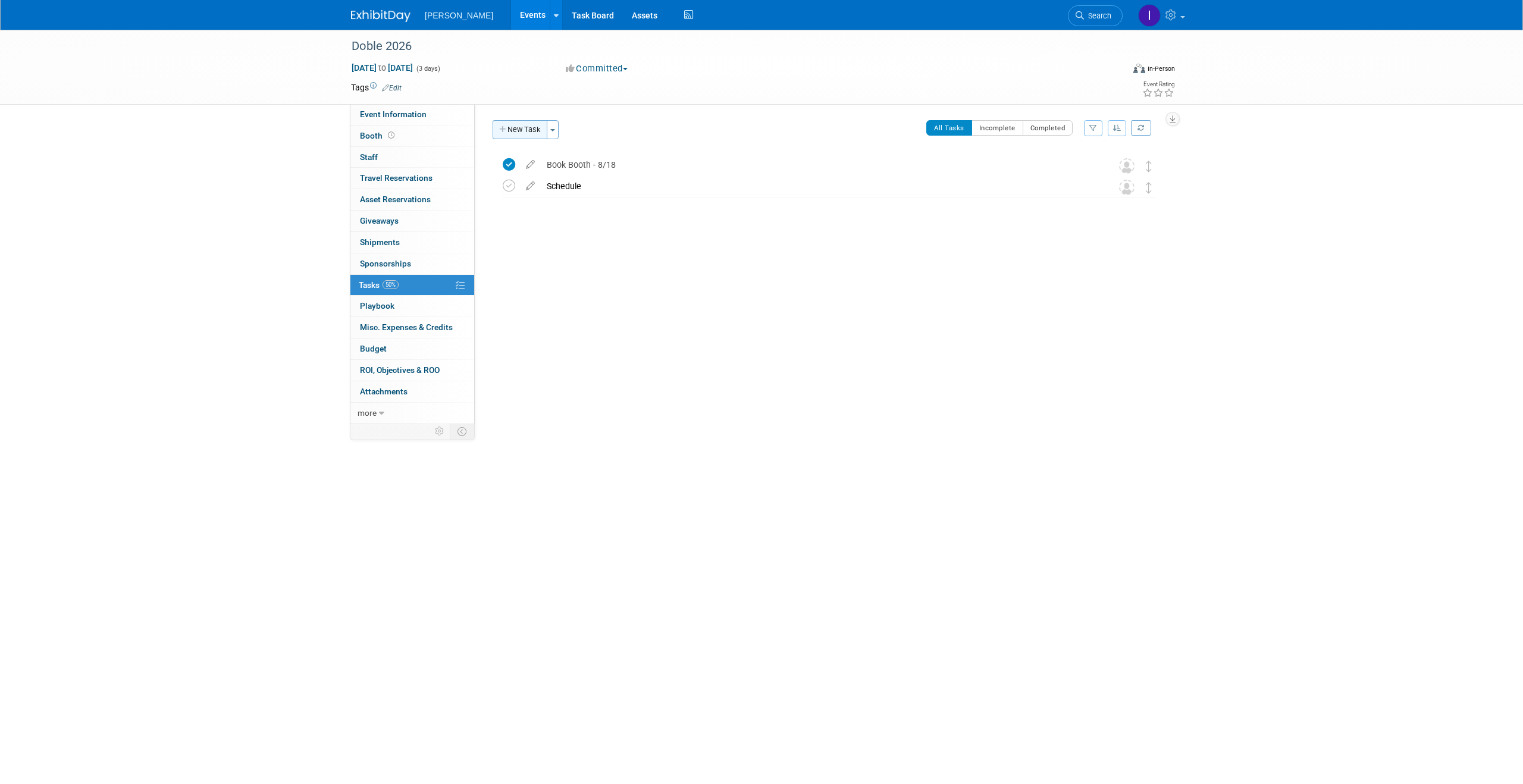
click at [525, 136] on button "New Task" at bounding box center [520, 130] width 55 height 19
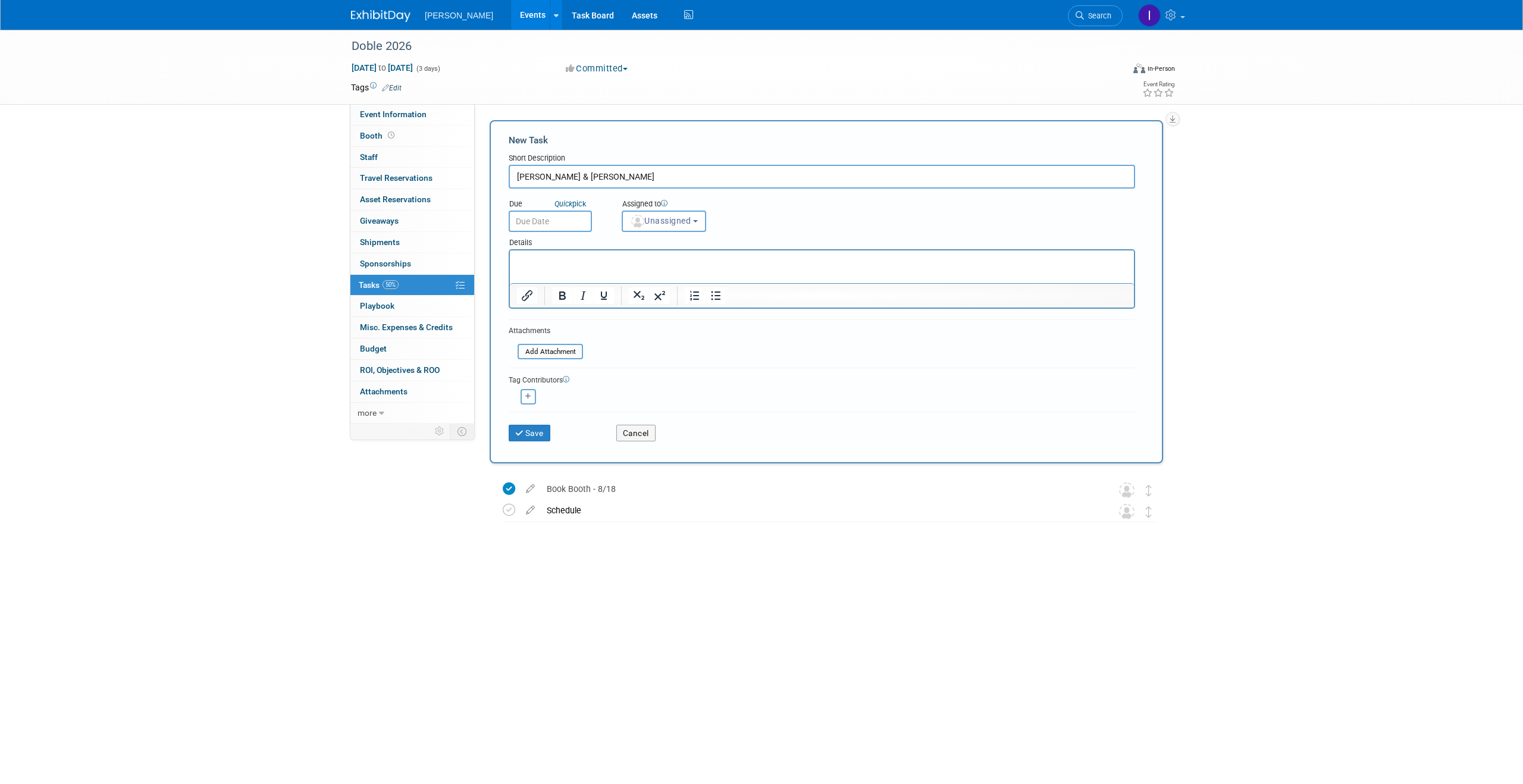
paste input "aproskurniak@powersolutionsgroup.com"
drag, startPoint x: 580, startPoint y: 177, endPoint x: 827, endPoint y: 173, distance: 247.0
click at [827, 173] on input "Mike Riley & Aric aproskurniak@powersolutionsgroup.com" at bounding box center [822, 176] width 626 height 24
click at [593, 177] on input "Mike Riley & Aric aproskurniak@powersolutionsgroup.com" at bounding box center [822, 176] width 626 height 24
click at [589, 177] on input "Mike Riley & Aric aproskurniak@powersolutionsgroup.com" at bounding box center [822, 176] width 626 height 24
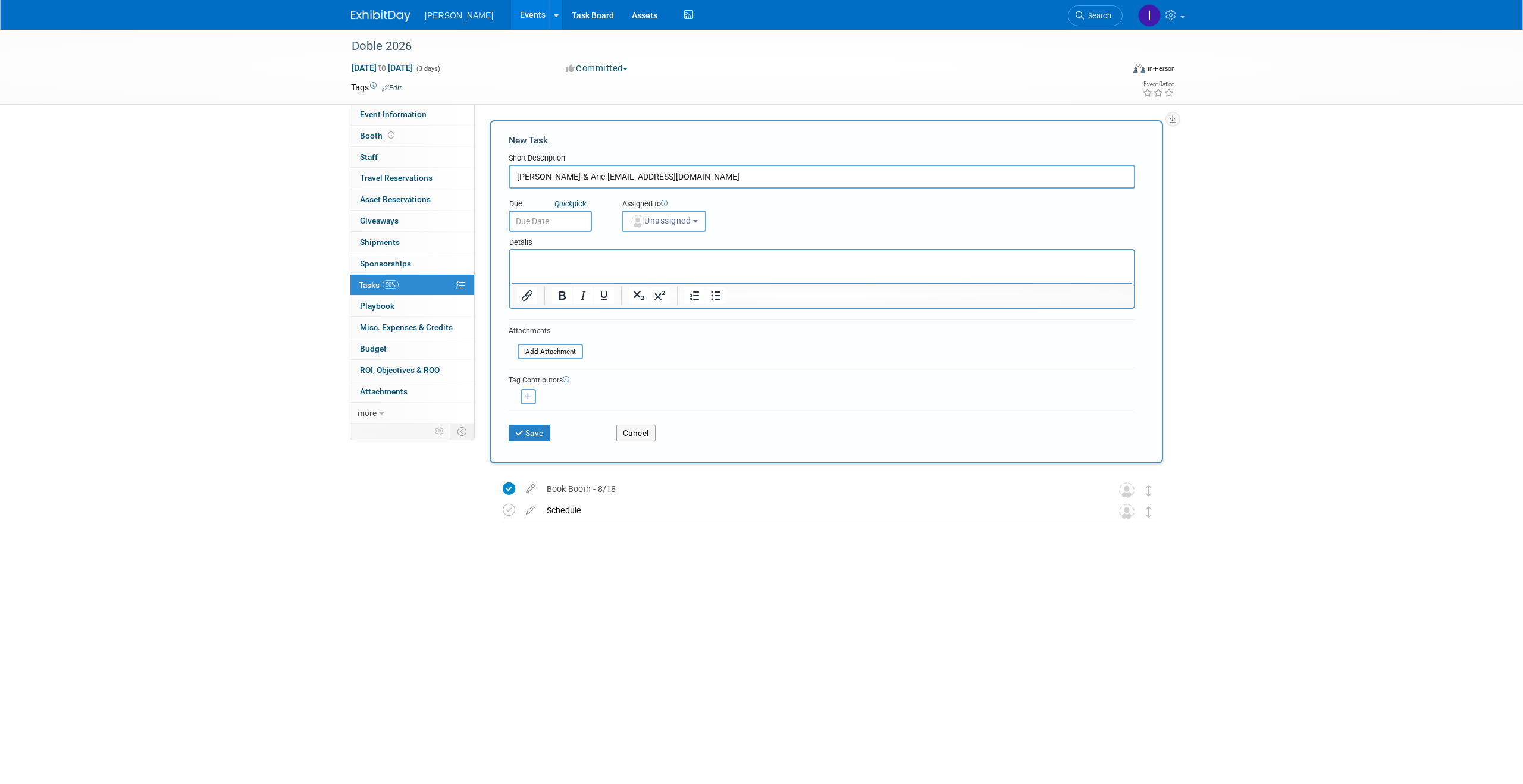
drag, startPoint x: 741, startPoint y: 180, endPoint x: 628, endPoint y: 177, distance: 113.0
click at [628, 178] on input "Mike Riley & Aric Proskurniak@powersolutionsgroup.com" at bounding box center [822, 176] width 626 height 24
type input "Mike Riley & Aric Proskurniak POCs"
click at [542, 435] on button "Save" at bounding box center [529, 433] width 41 height 16
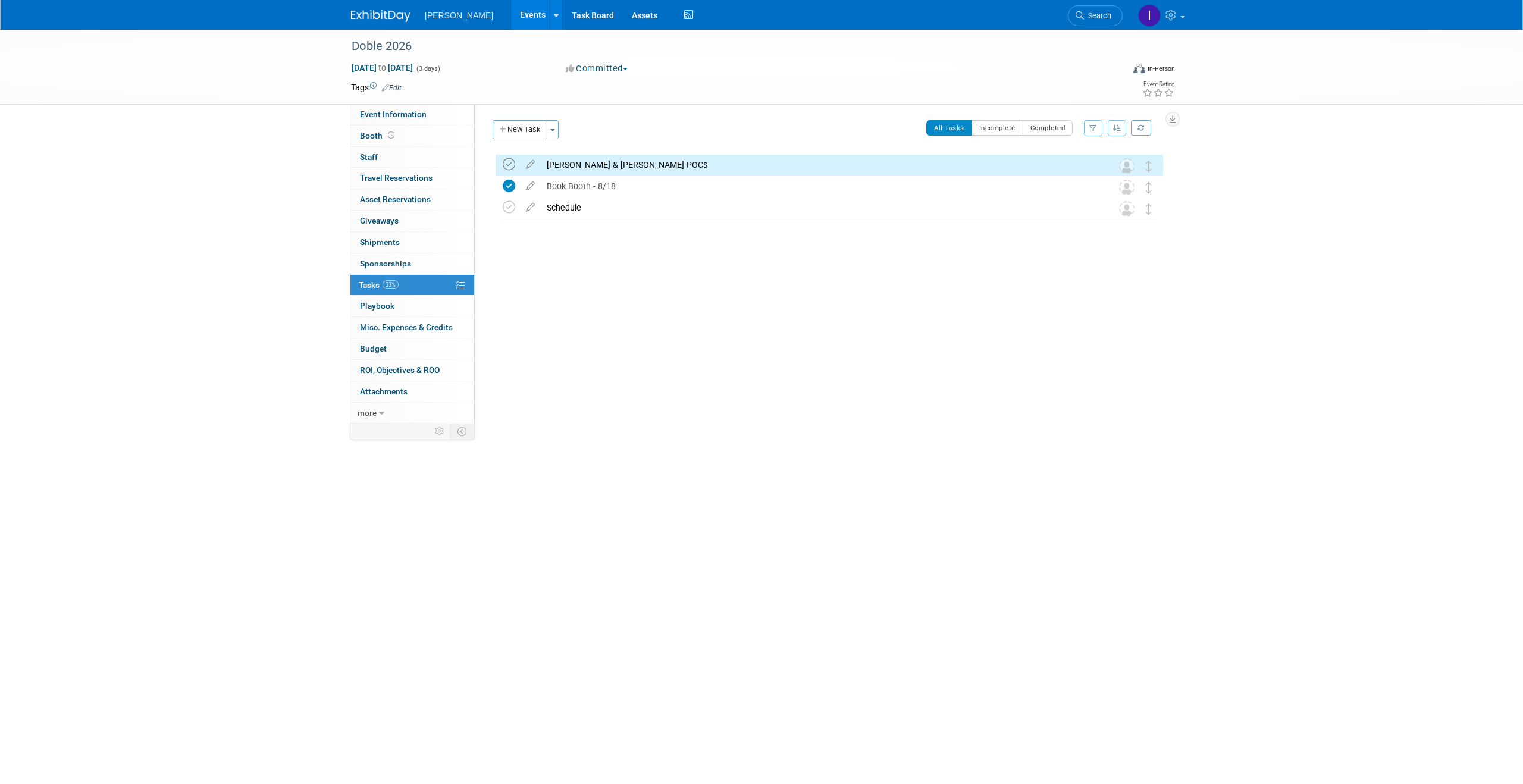
click at [511, 164] on icon at bounding box center [509, 164] width 13 height 13
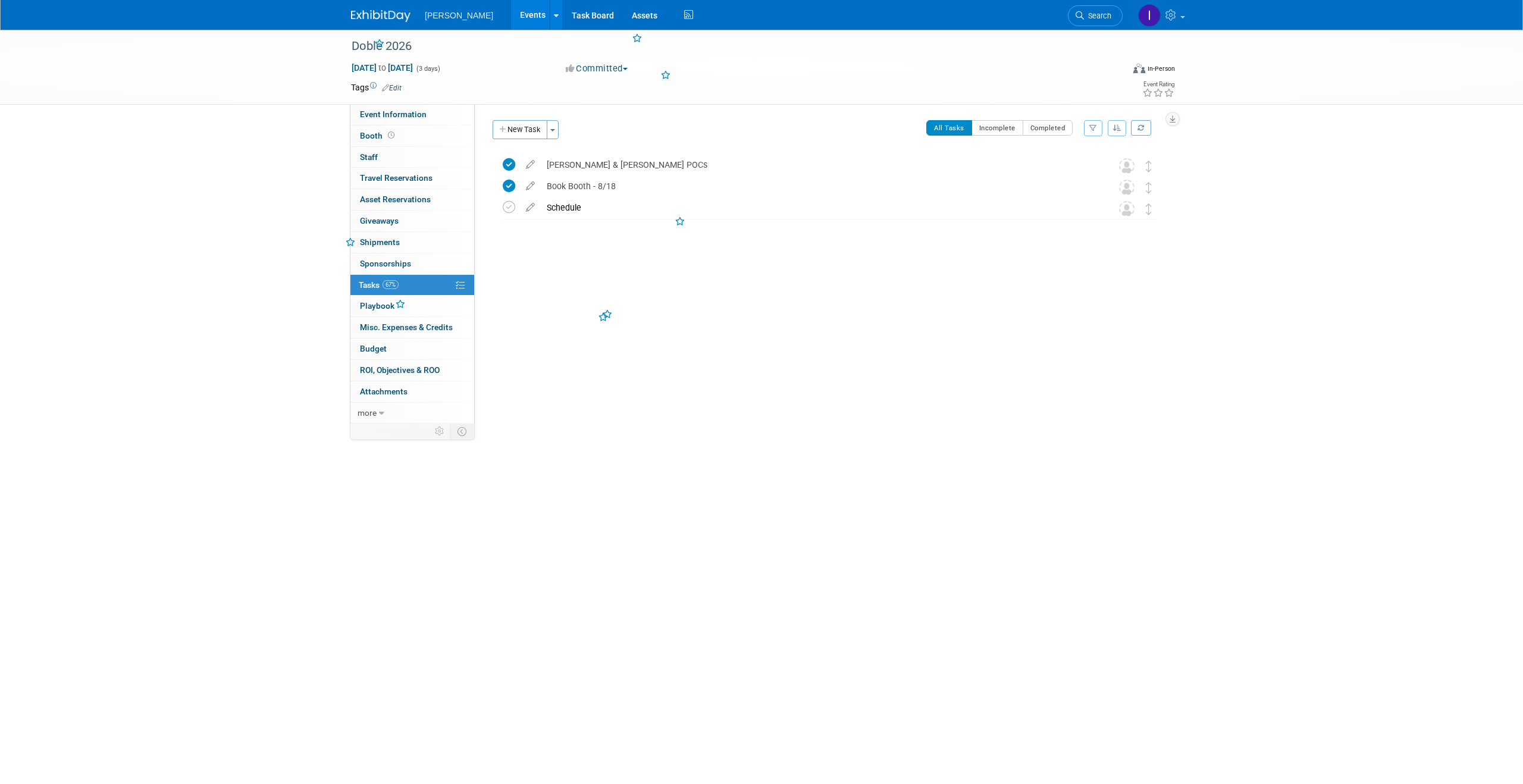
click at [617, 168] on div "Mike Riley & Aric Proskurniak POCs" at bounding box center [818, 164] width 554 height 20
click at [617, 168] on div "Mike Riley & Aric Proskurniak POCs" at bounding box center [818, 164] width 553 height 20
click at [532, 16] on link "Events" at bounding box center [532, 14] width 43 height 30
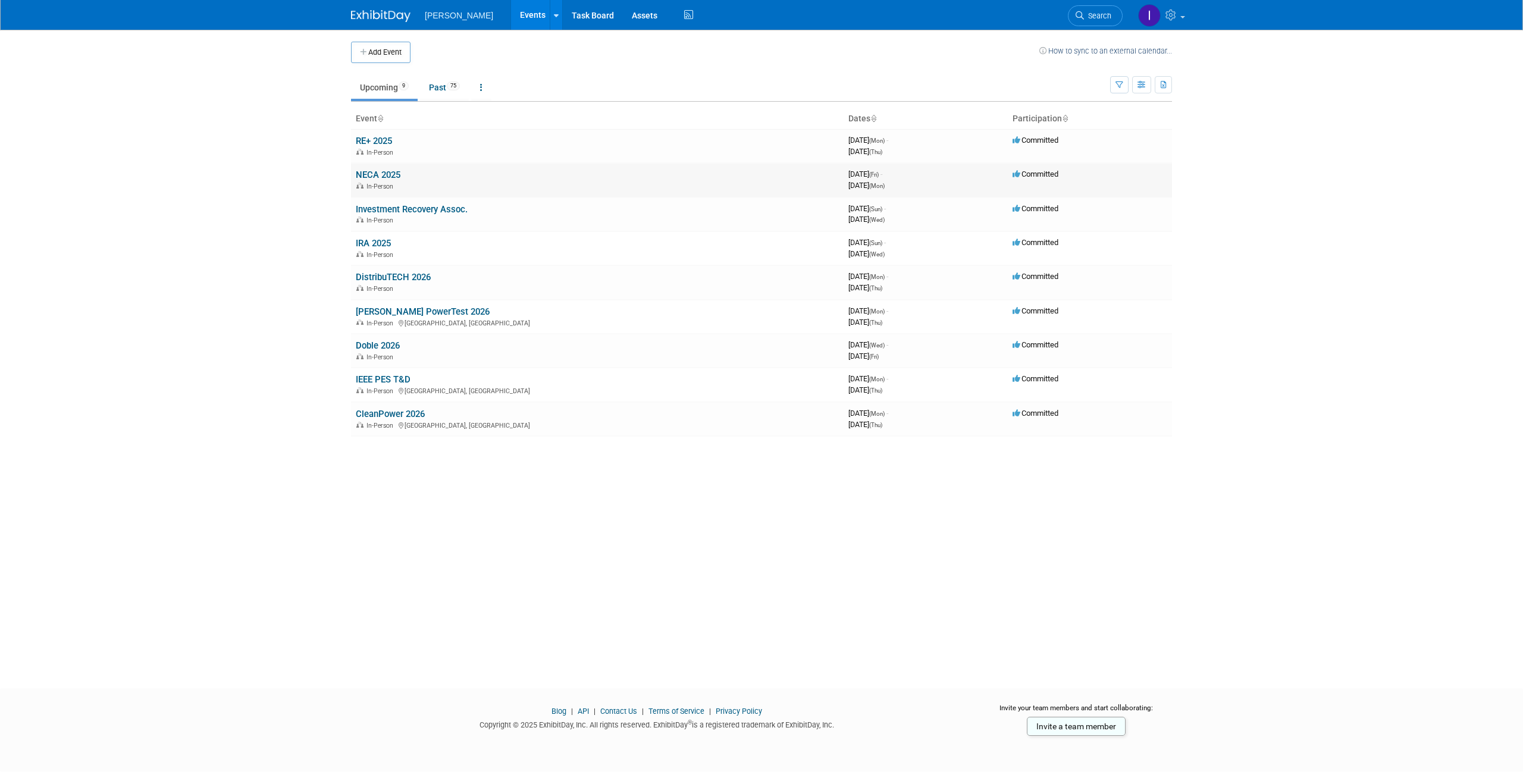
click at [385, 171] on link "NECA 2025" at bounding box center [378, 174] width 44 height 11
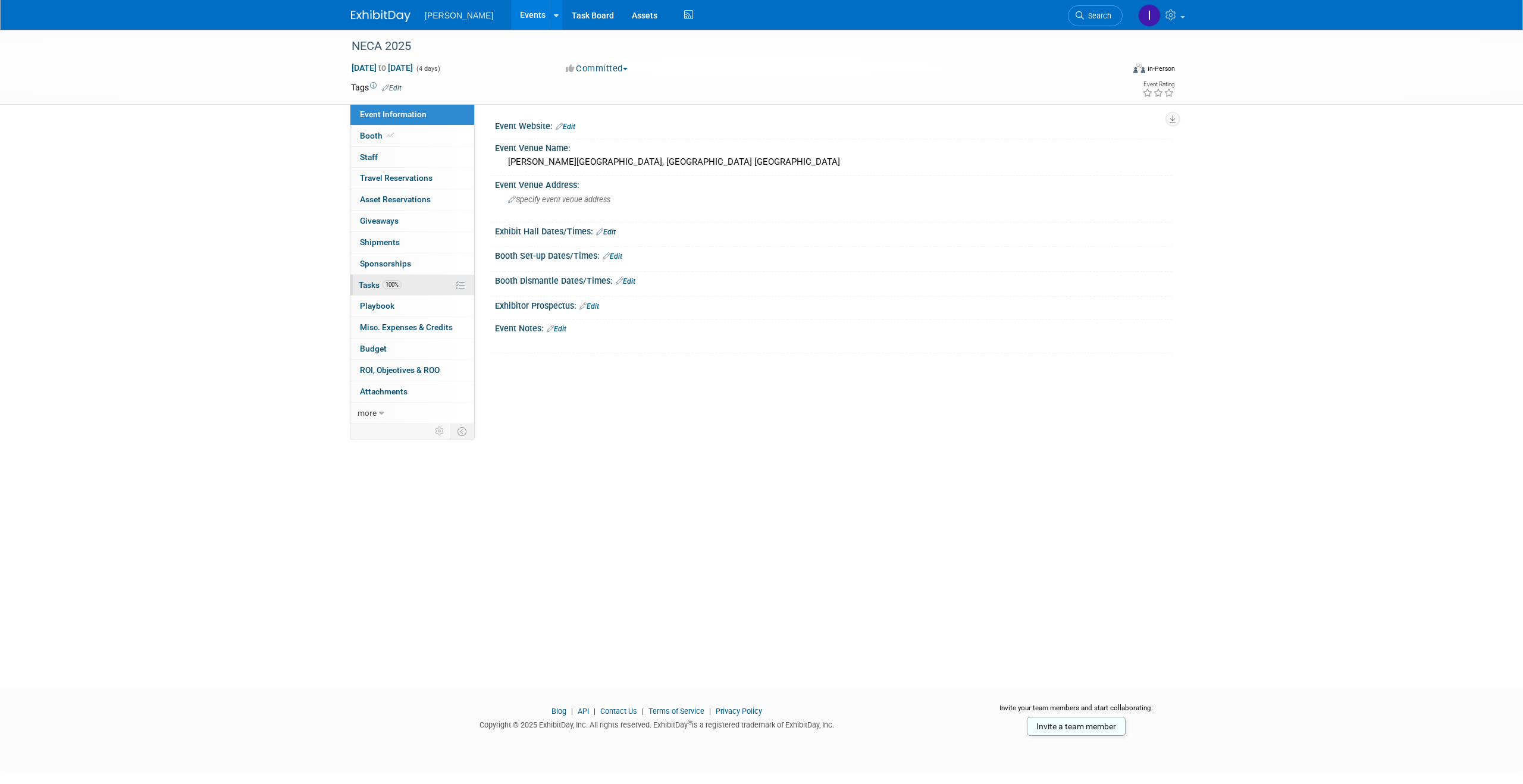
click at [386, 283] on span "100%" at bounding box center [393, 284] width 19 height 9
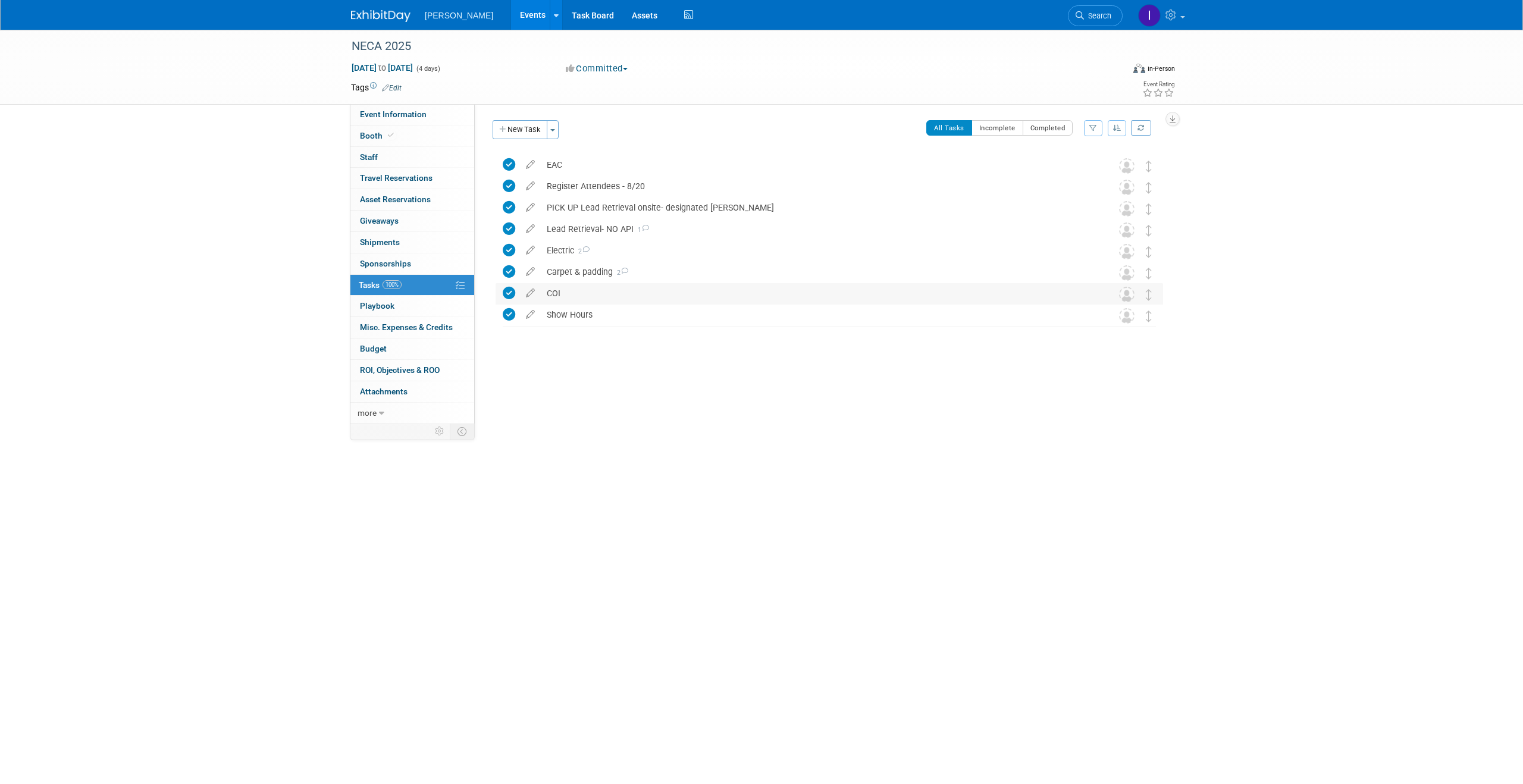
click at [581, 293] on div "COI" at bounding box center [818, 292] width 554 height 20
click at [581, 293] on div "COI" at bounding box center [818, 293] width 553 height 20
click at [521, 7] on link "Events" at bounding box center [532, 14] width 43 height 30
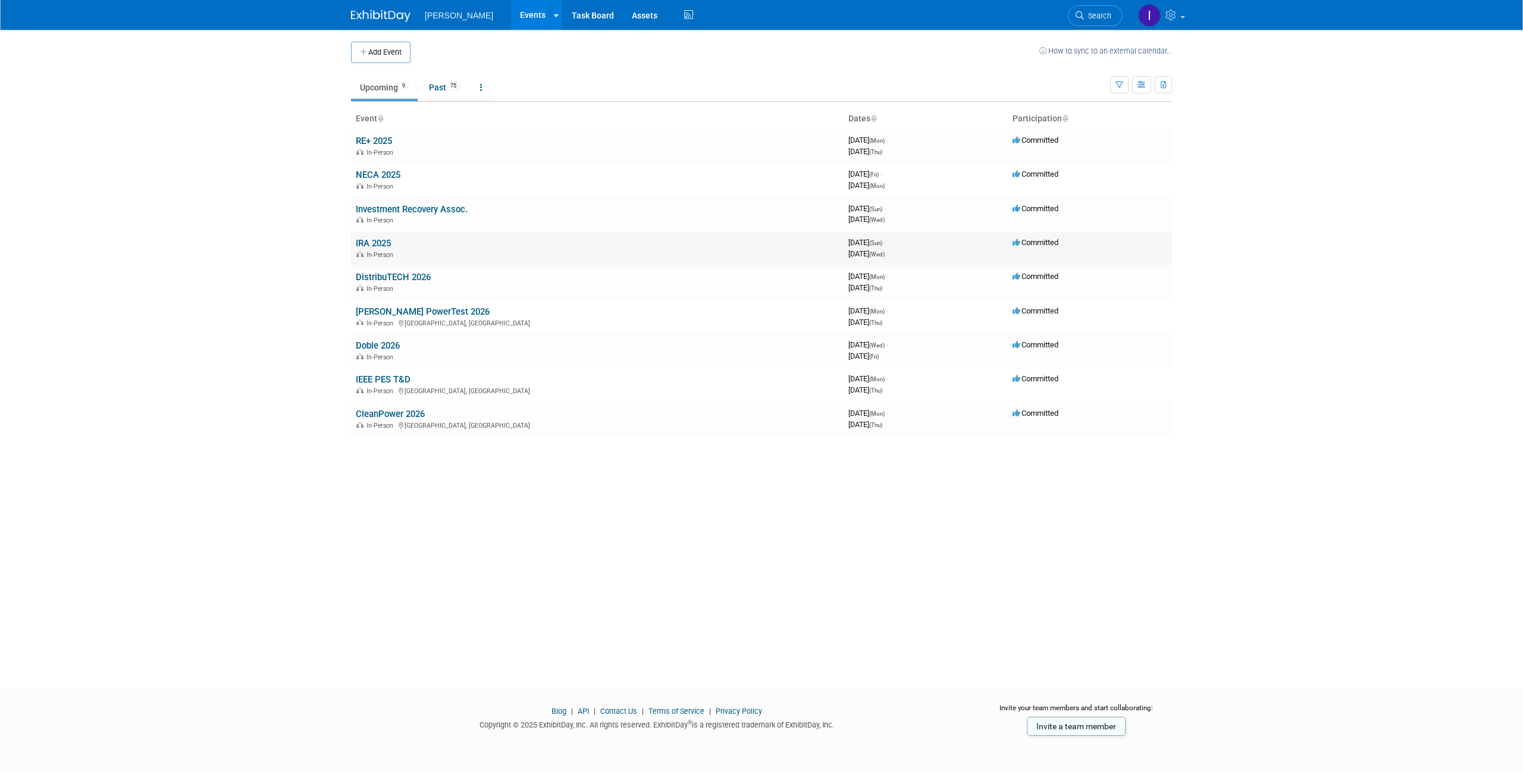
click at [373, 243] on link "IRA 2025" at bounding box center [373, 242] width 35 height 11
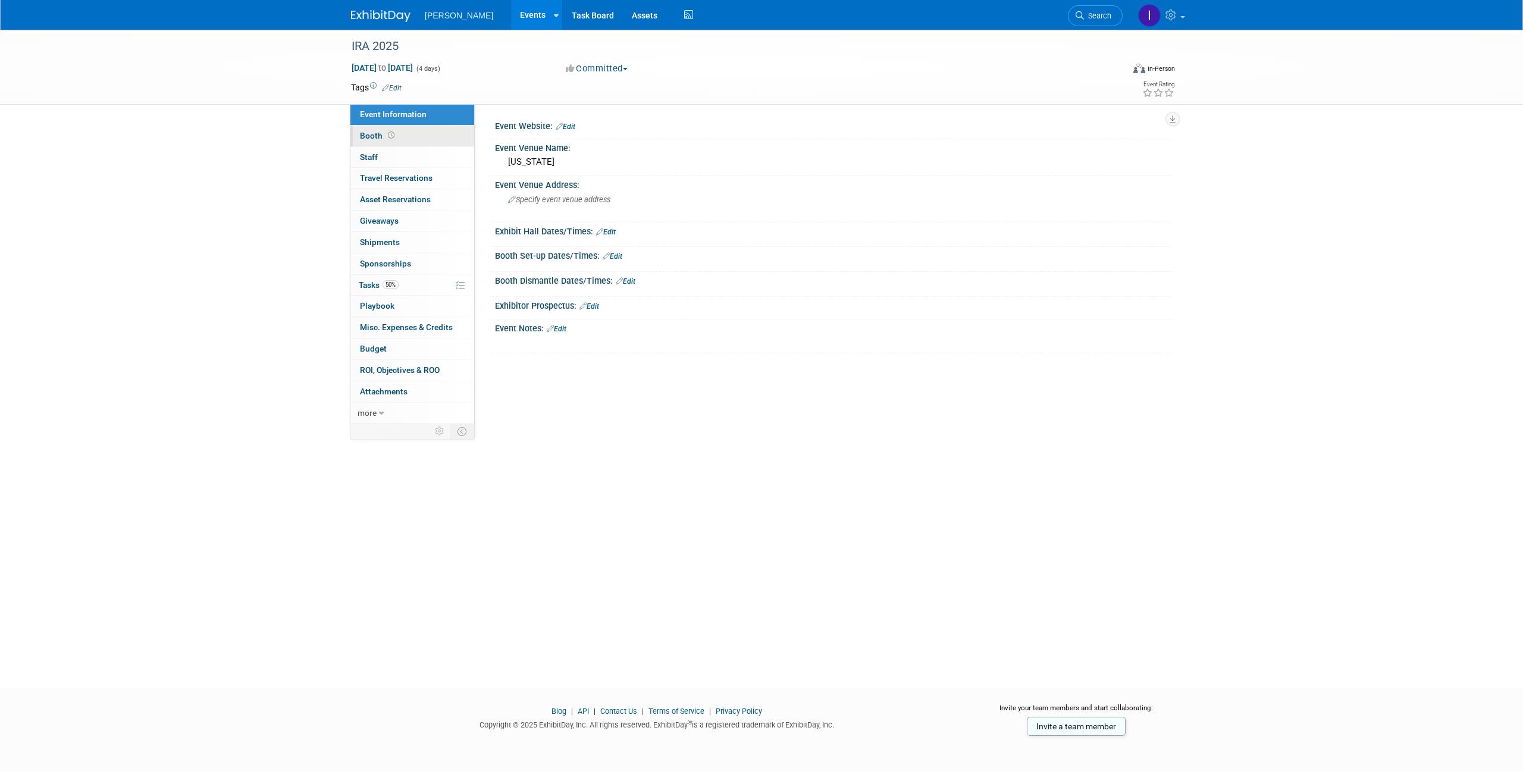
click at [395, 135] on link "Booth" at bounding box center [412, 137] width 124 height 21
